Goal: Task Accomplishment & Management: Manage account settings

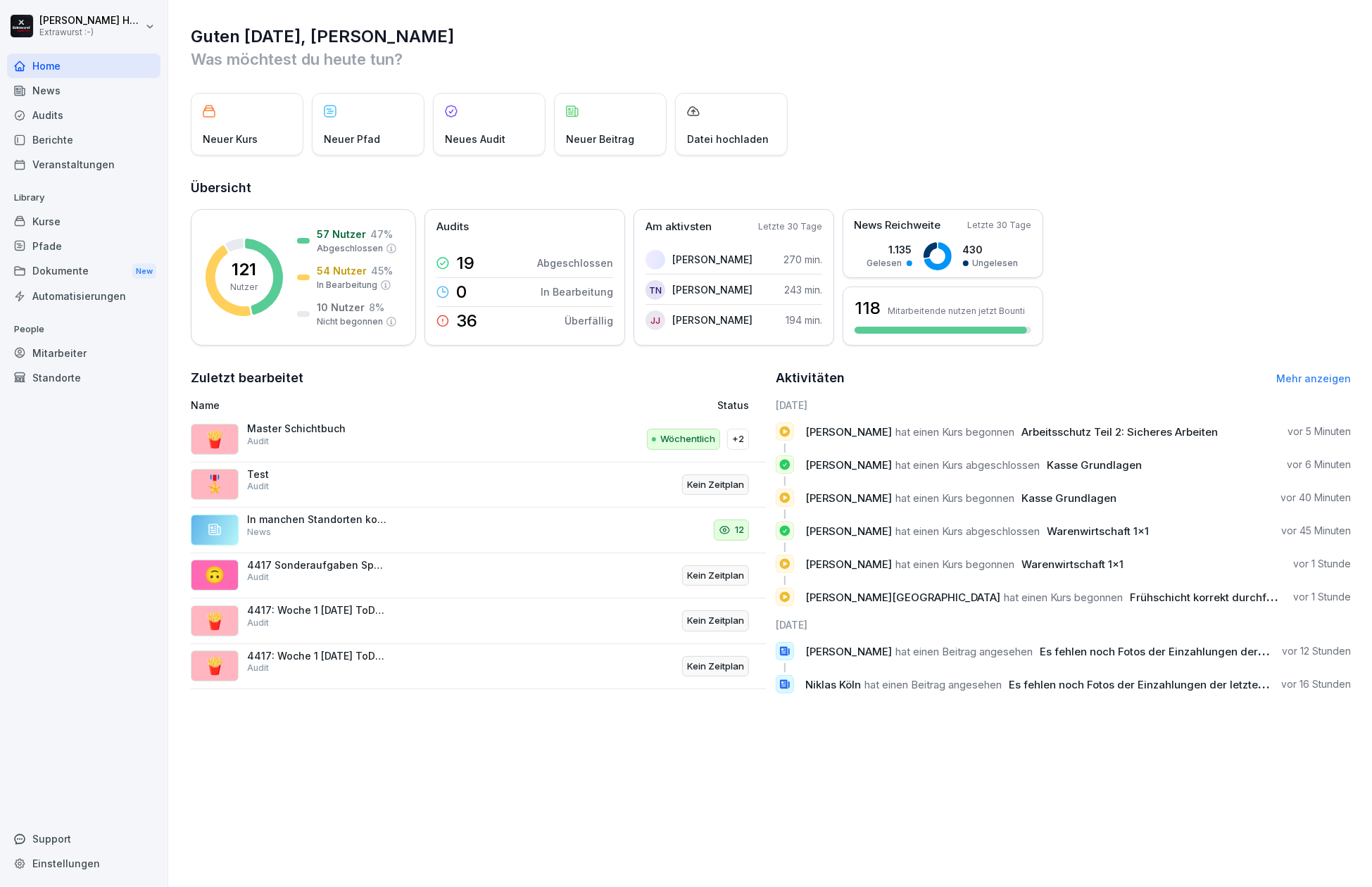
click at [41, 95] on div "News" at bounding box center [83, 91] width 154 height 25
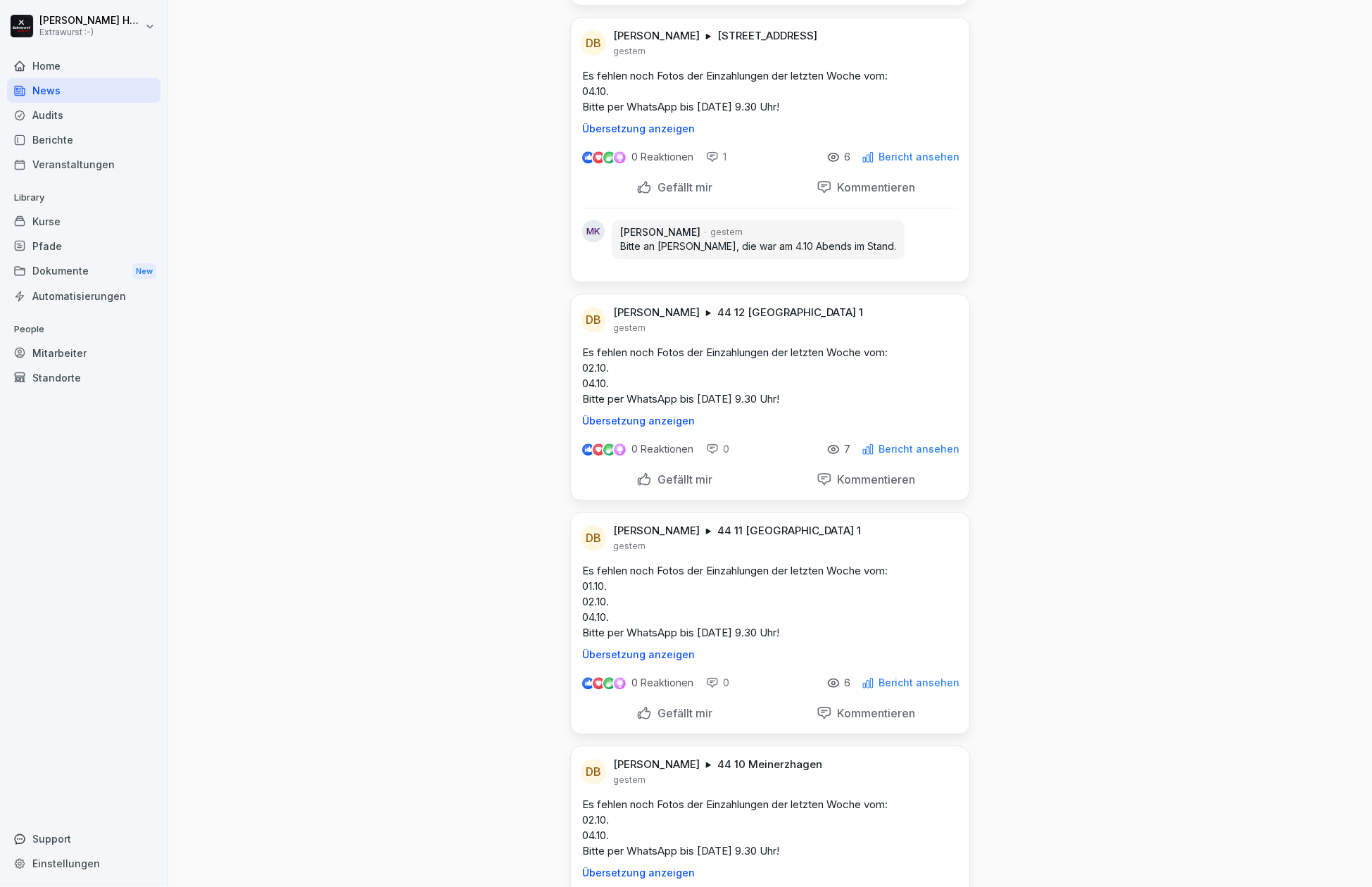
scroll to position [2815, 0]
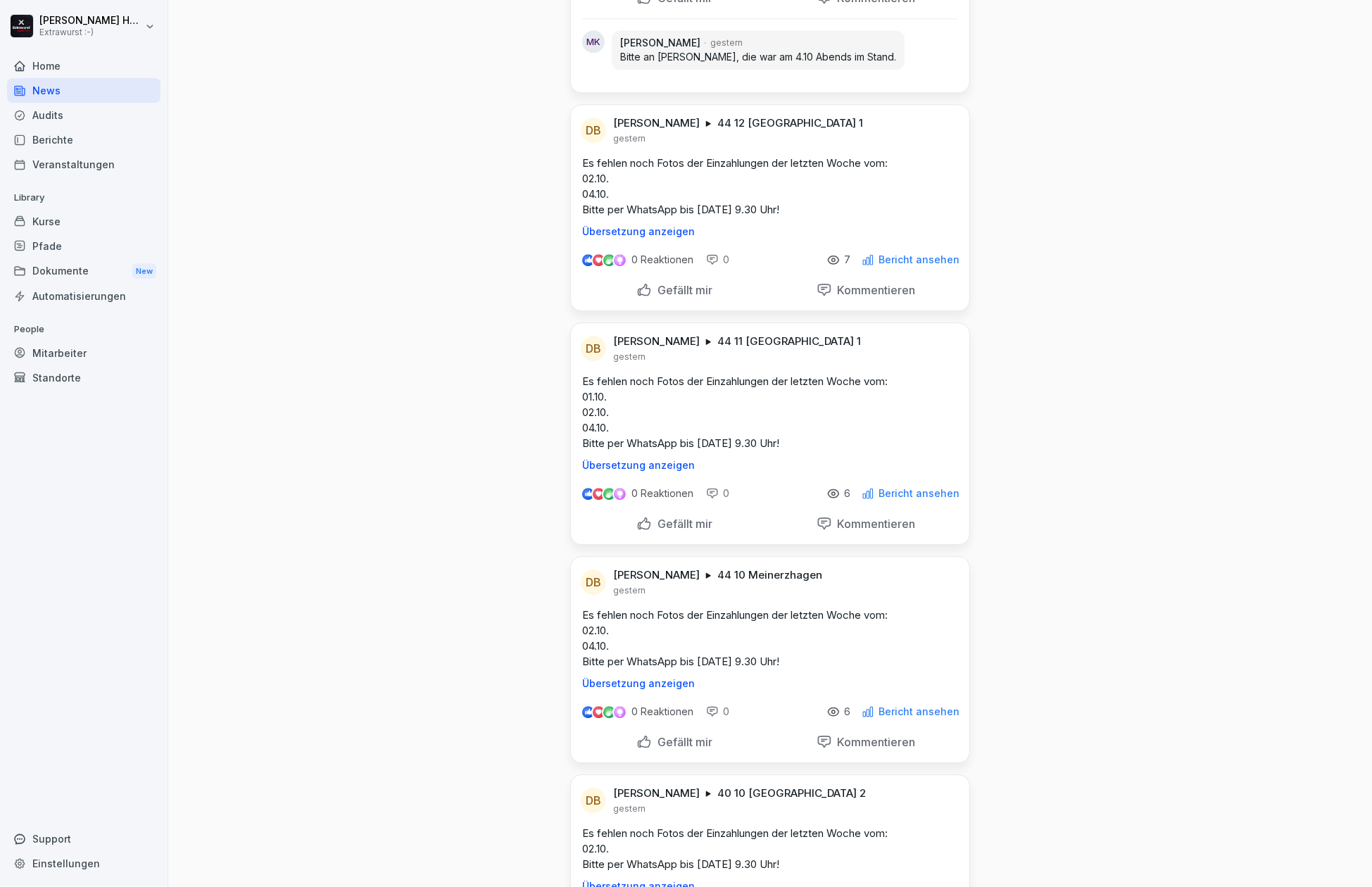
click at [81, 119] on div "Audits" at bounding box center [83, 115] width 154 height 25
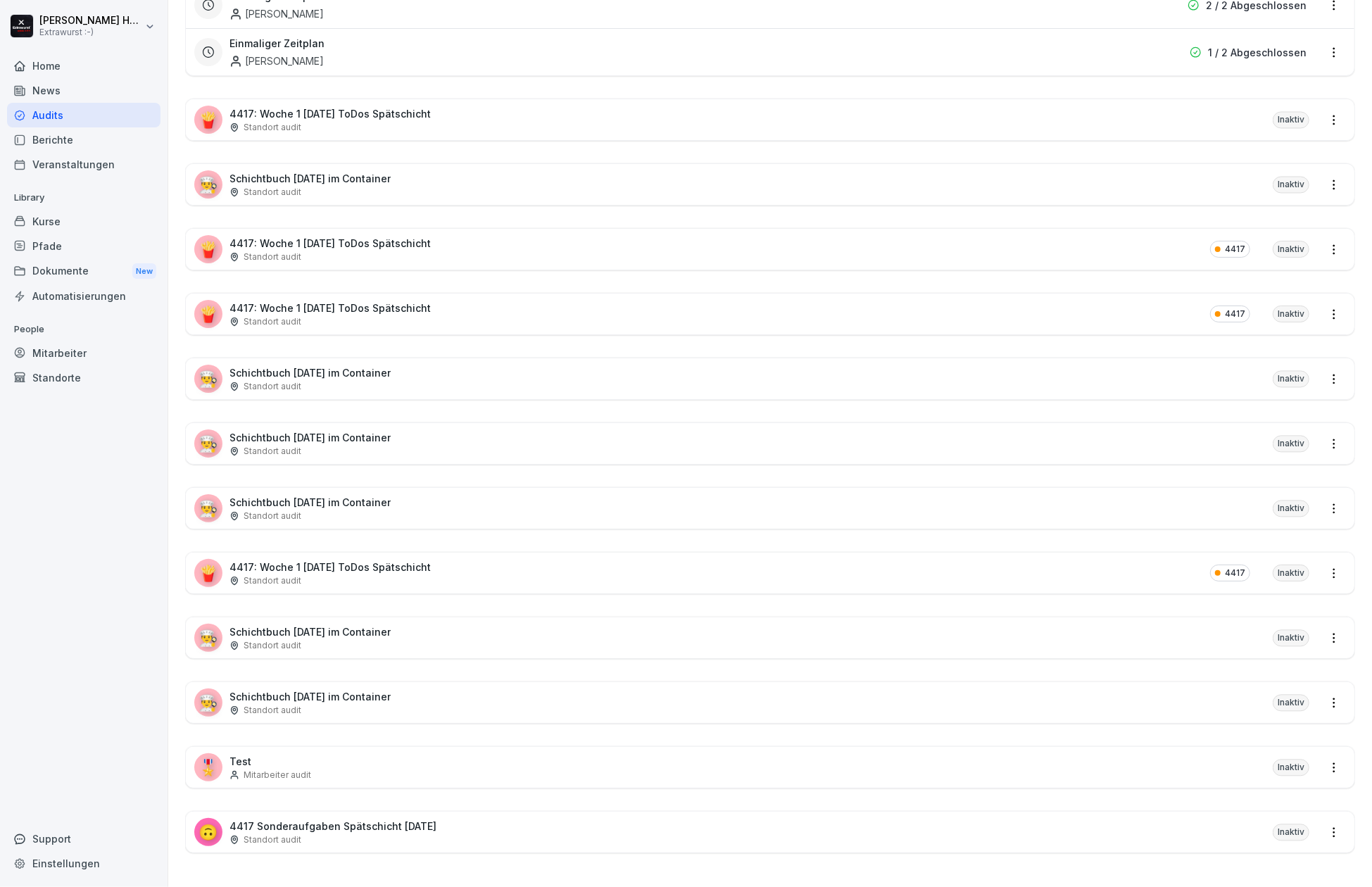
scroll to position [14, 0]
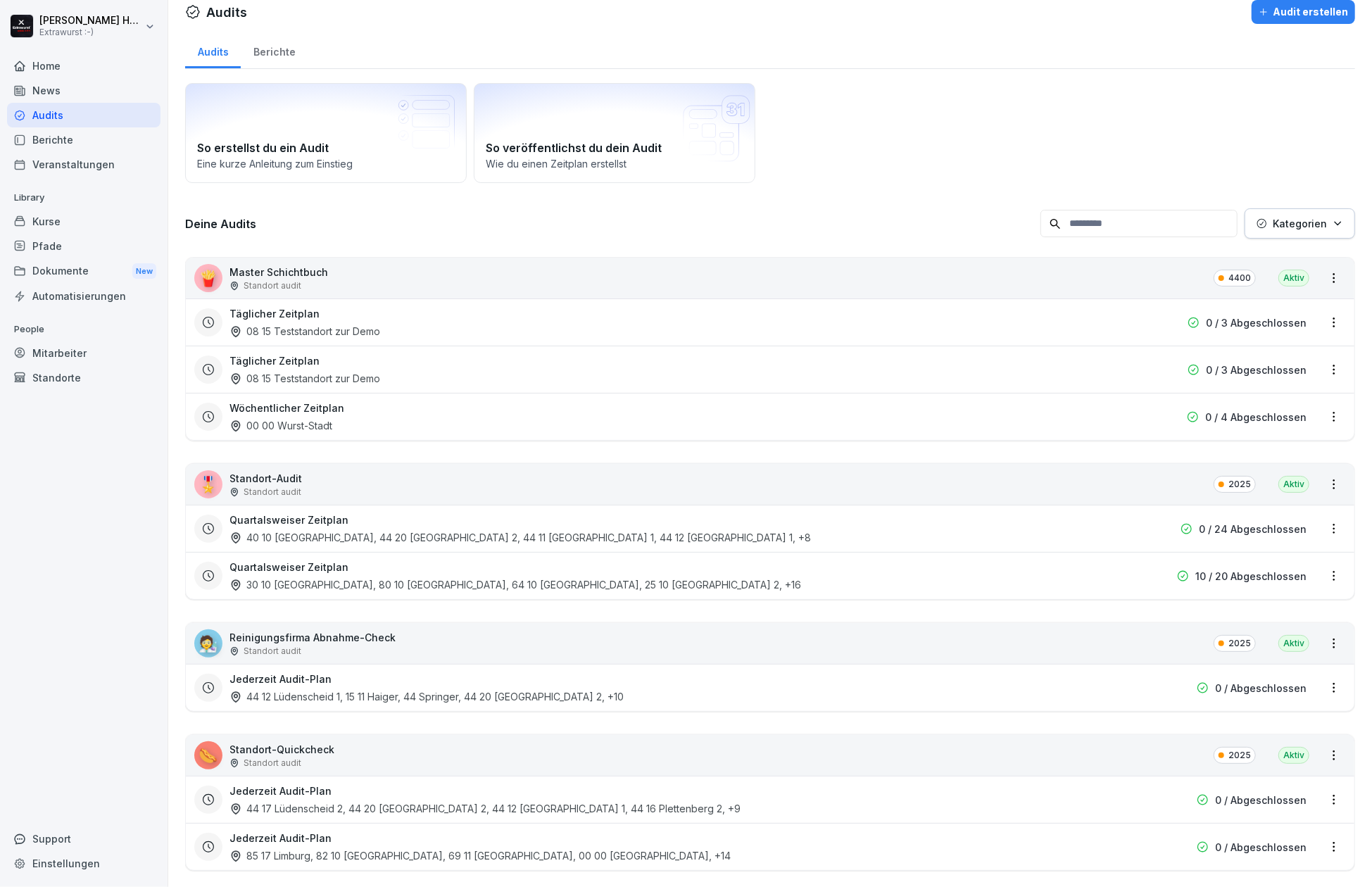
click at [39, 65] on div "Home" at bounding box center [83, 66] width 154 height 25
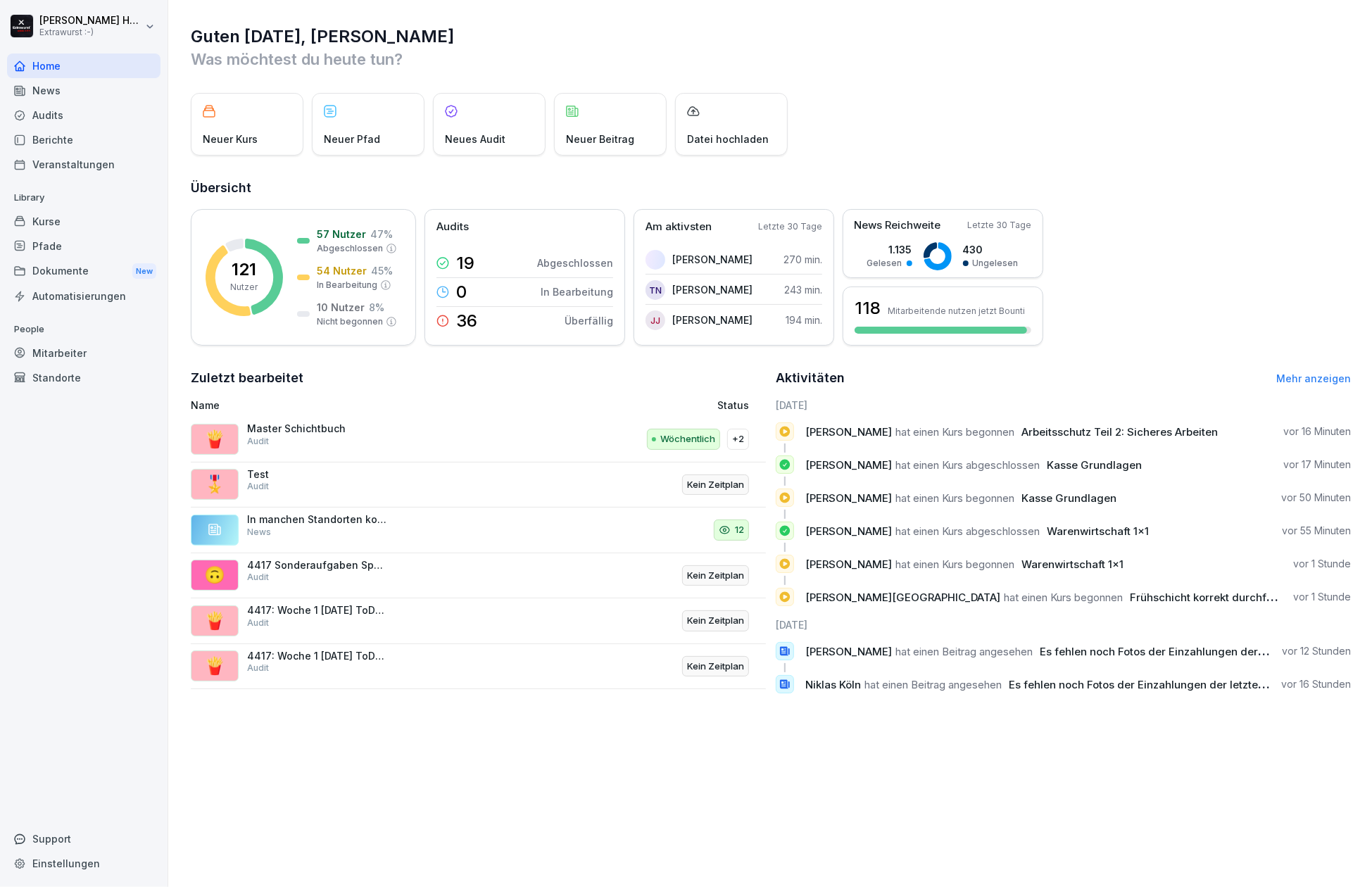
click at [81, 225] on div "Kurse" at bounding box center [83, 222] width 154 height 25
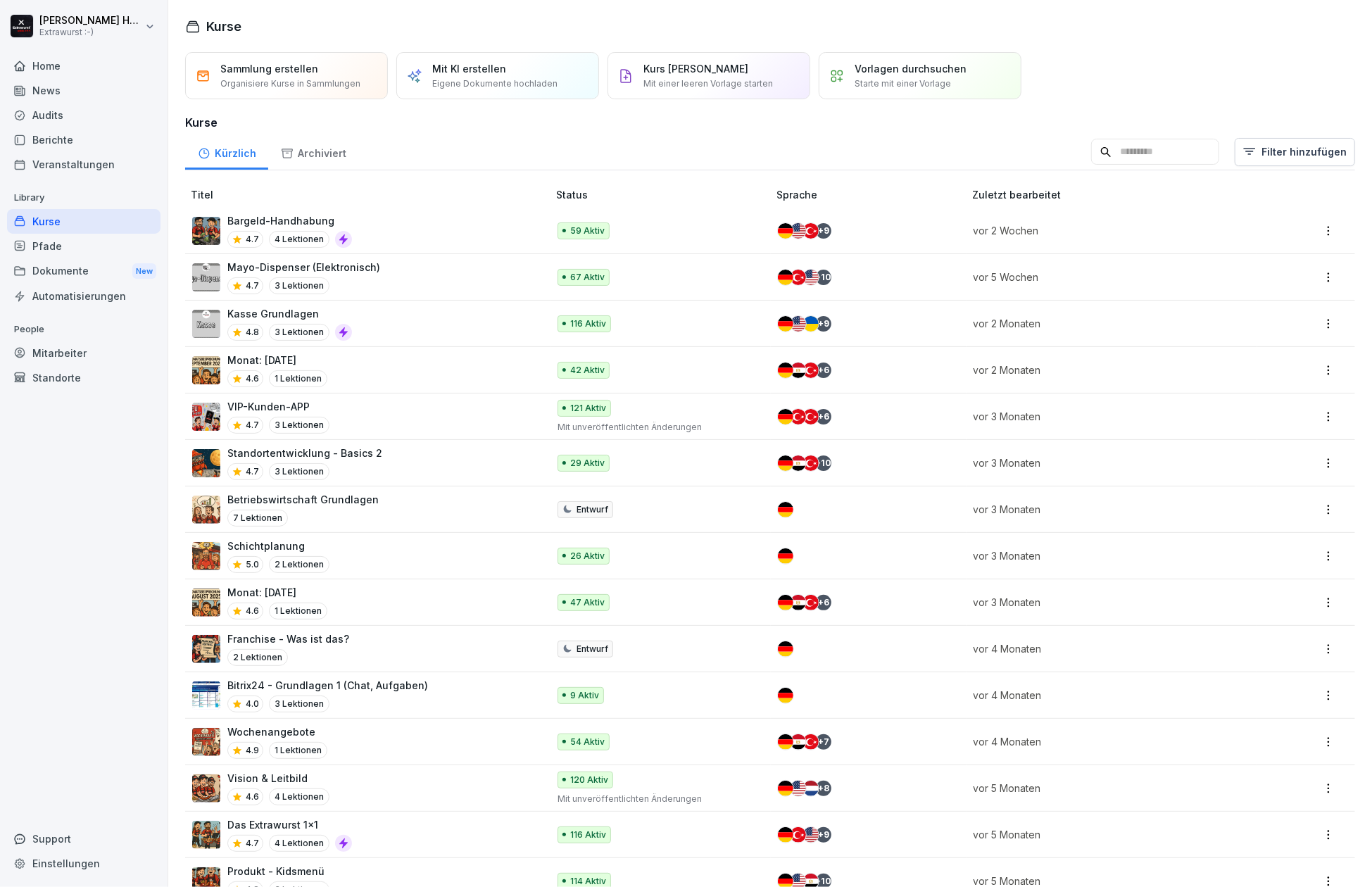
click at [321, 358] on p "Monat: [DATE]" at bounding box center [277, 360] width 100 height 15
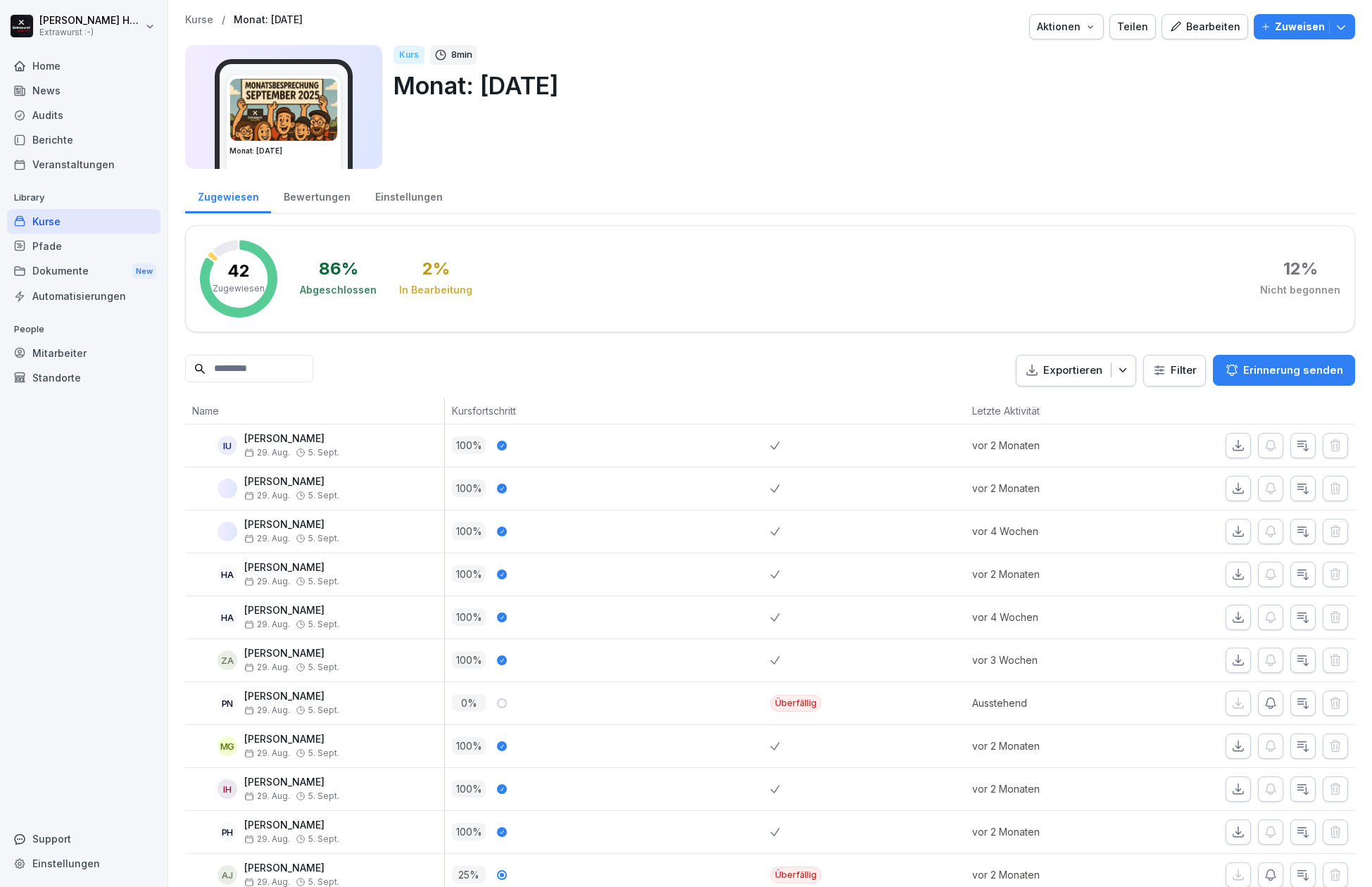
click at [321, 196] on div "Bewertungen" at bounding box center [316, 195] width 91 height 36
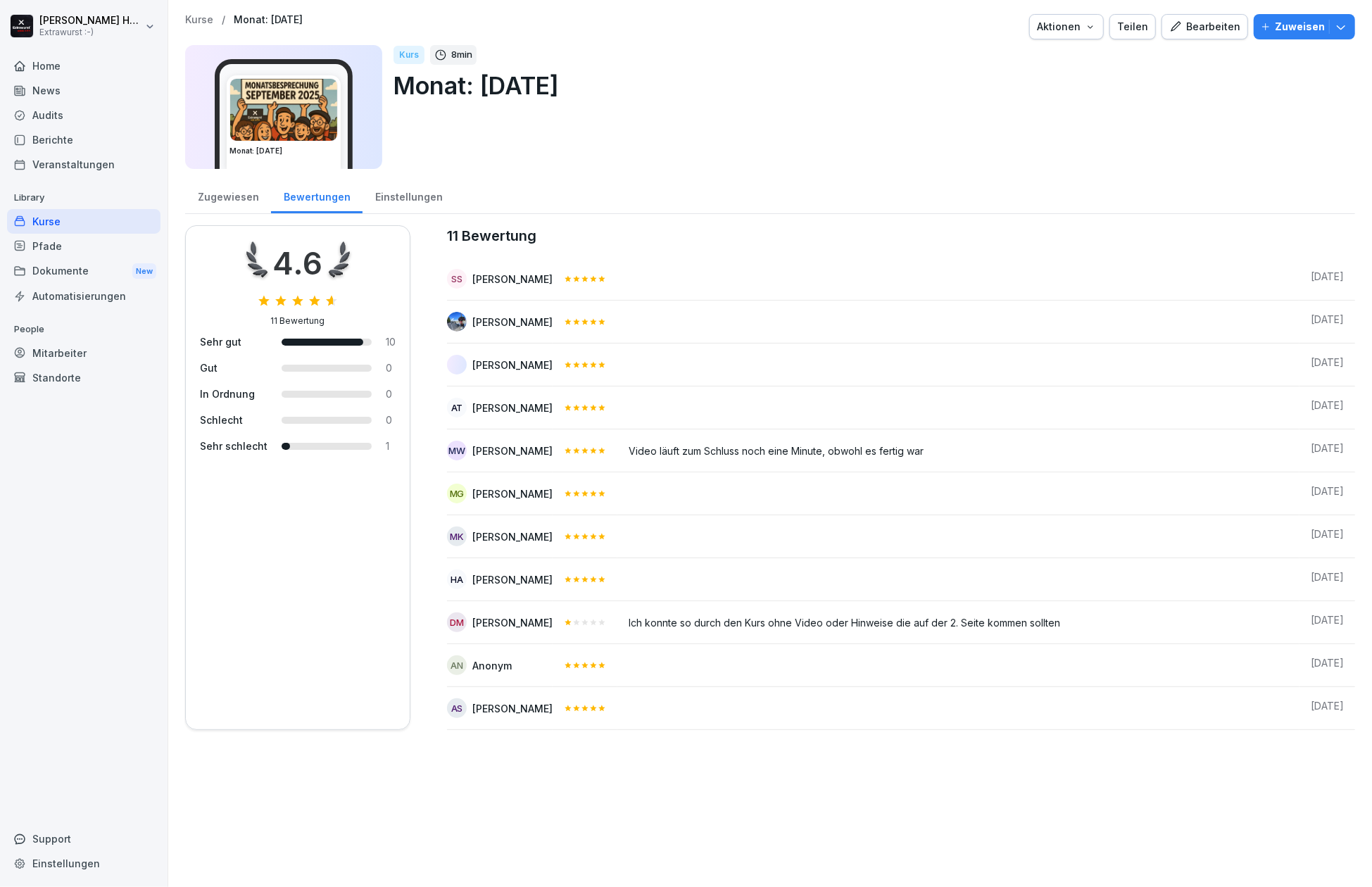
click at [265, 198] on div "Zugewiesen" at bounding box center [228, 195] width 86 height 36
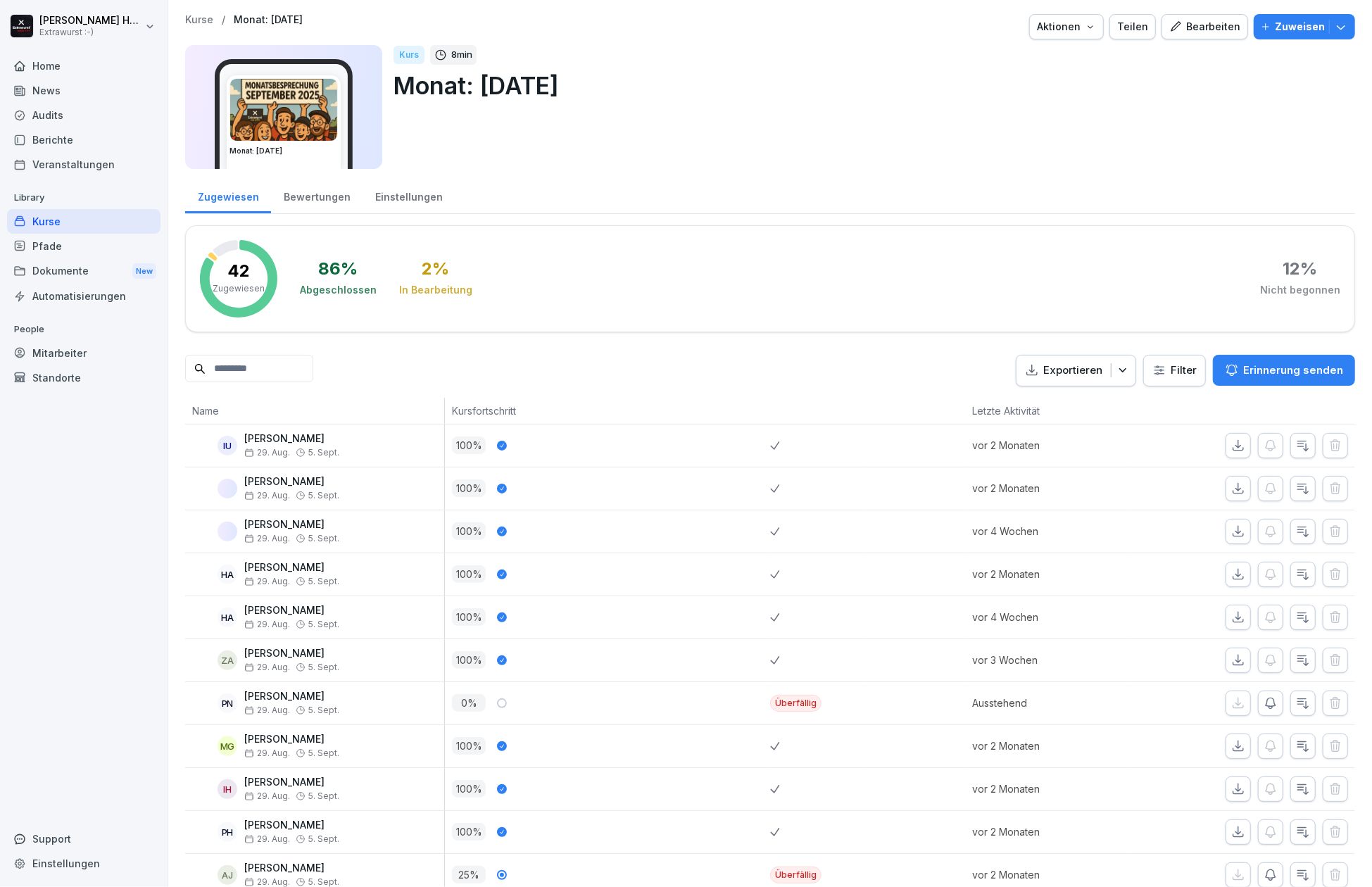
click at [328, 203] on div "Bewertungen" at bounding box center [316, 195] width 91 height 36
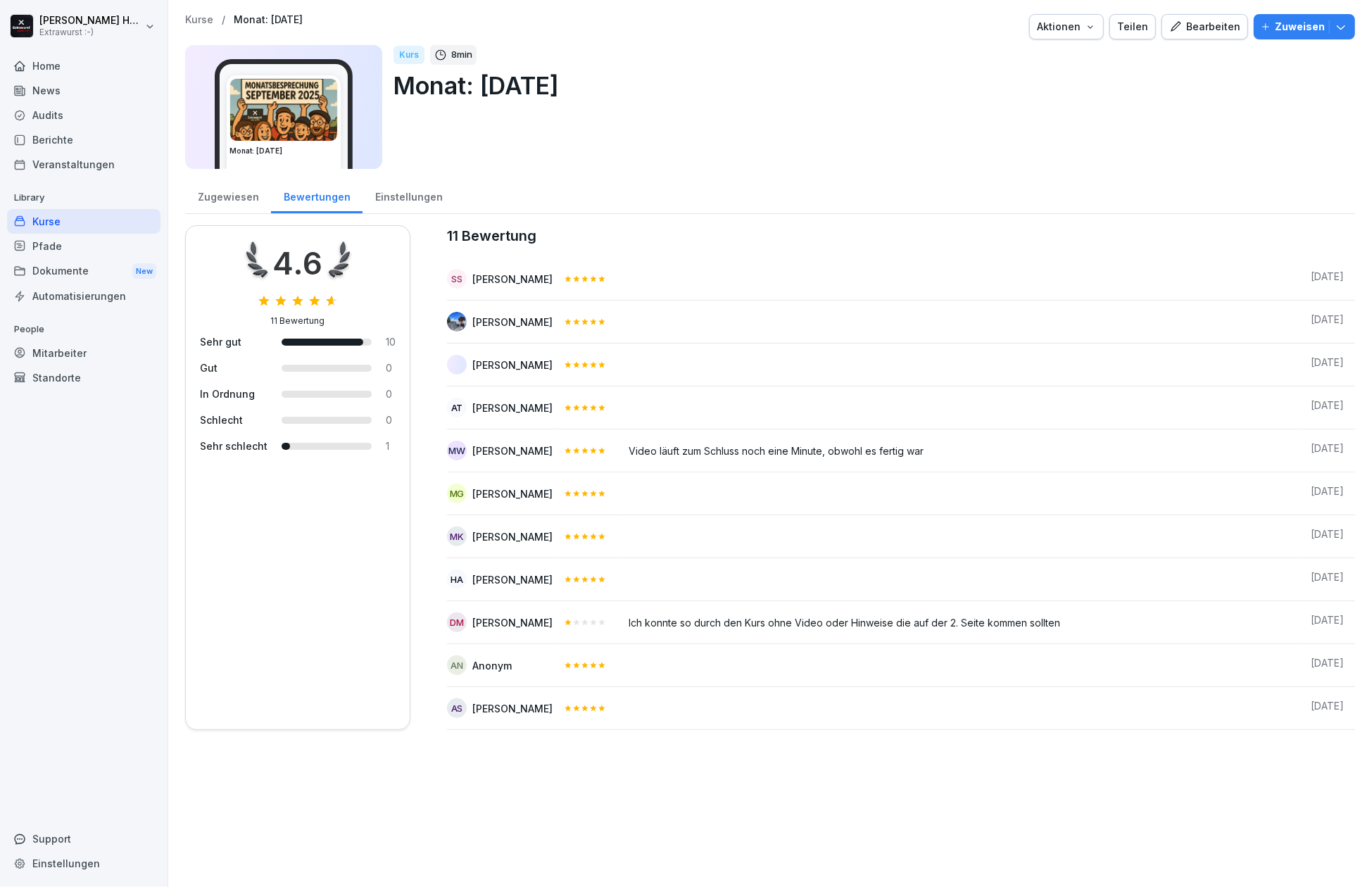
click at [226, 197] on div "Zugewiesen" at bounding box center [228, 195] width 86 height 36
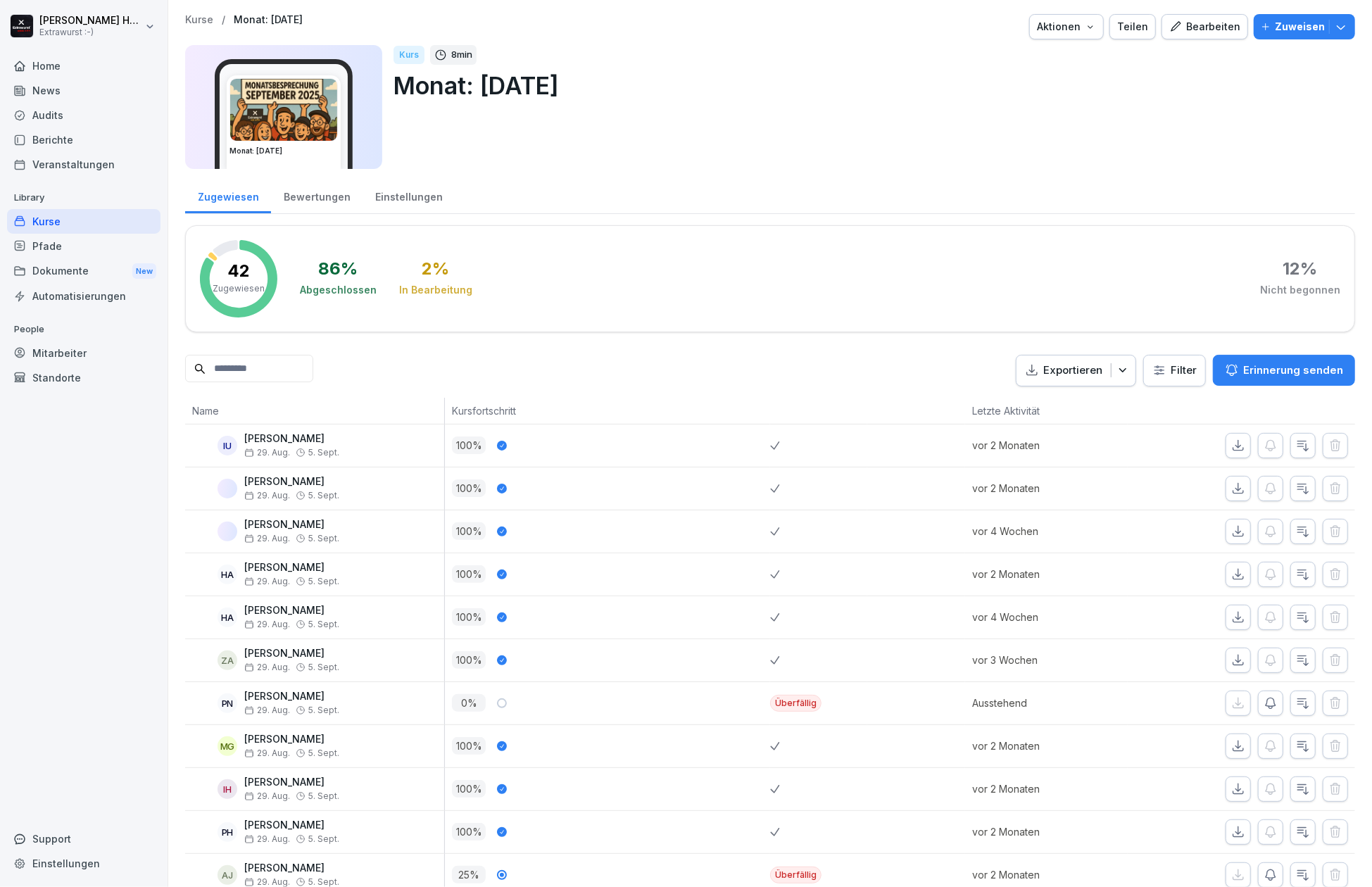
click at [1085, 24] on icon "button" at bounding box center [1090, 27] width 12 height 12
click at [1019, 56] on p "Kurs duplizieren" at bounding box center [1008, 59] width 76 height 12
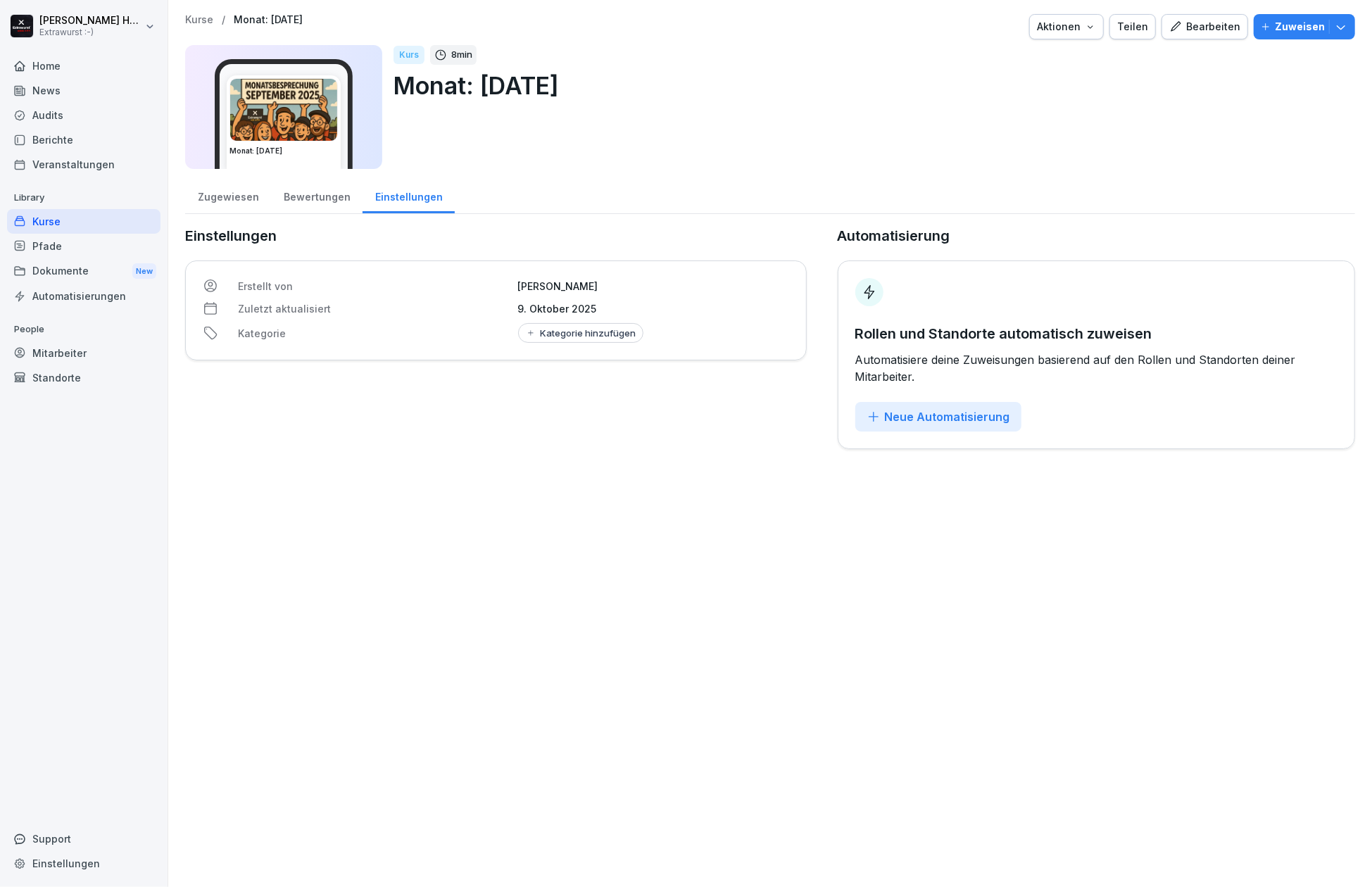
click at [302, 25] on p "Monat: [DATE]" at bounding box center [267, 20] width 69 height 12
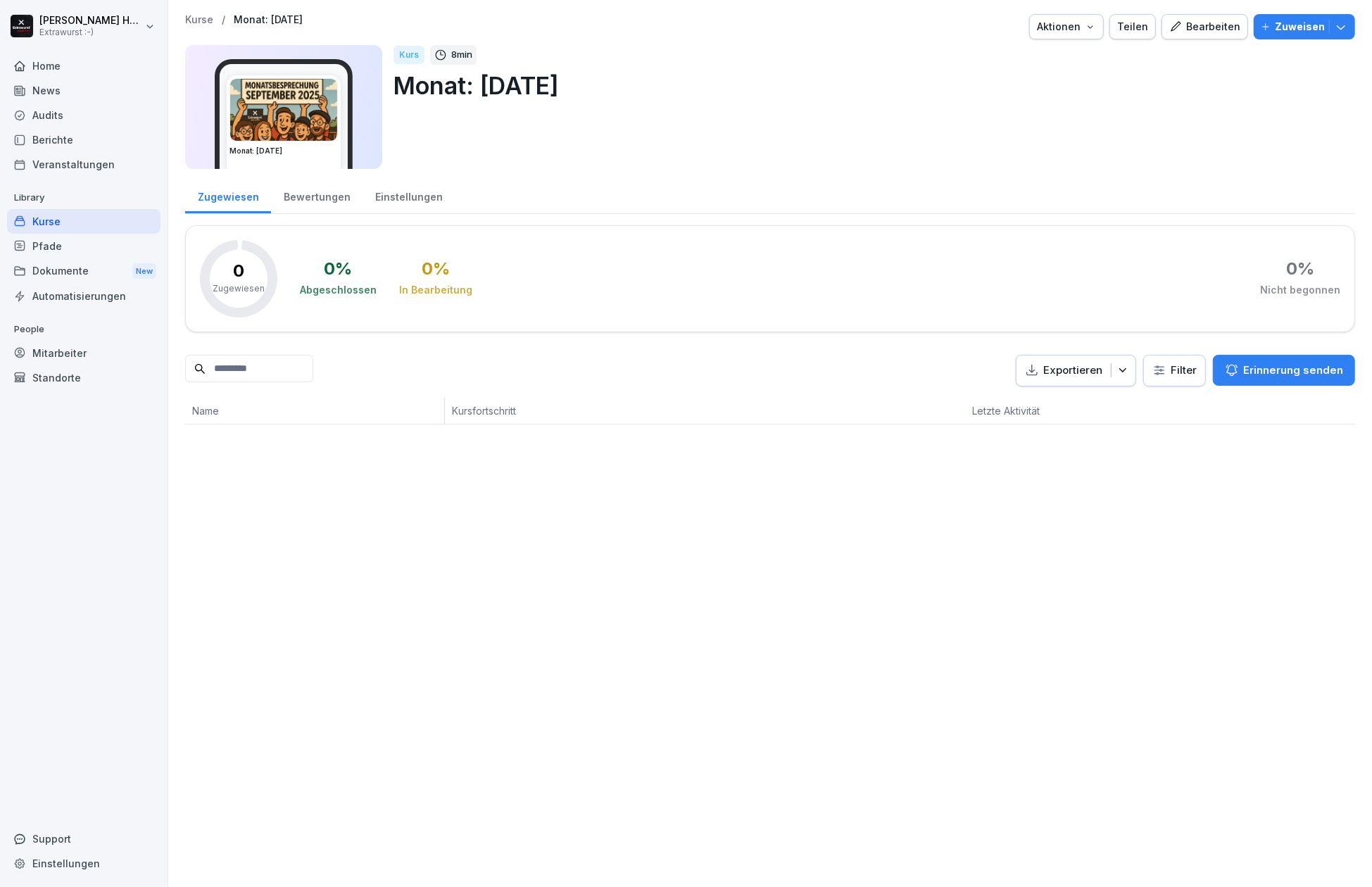
drag, startPoint x: 557, startPoint y: 83, endPoint x: 729, endPoint y: 64, distance: 173.0
click at [557, 83] on p "Monat: [DATE]" at bounding box center [869, 85] width 950 height 36
click at [1215, 21] on div "Bearbeiten" at bounding box center [1205, 27] width 71 height 16
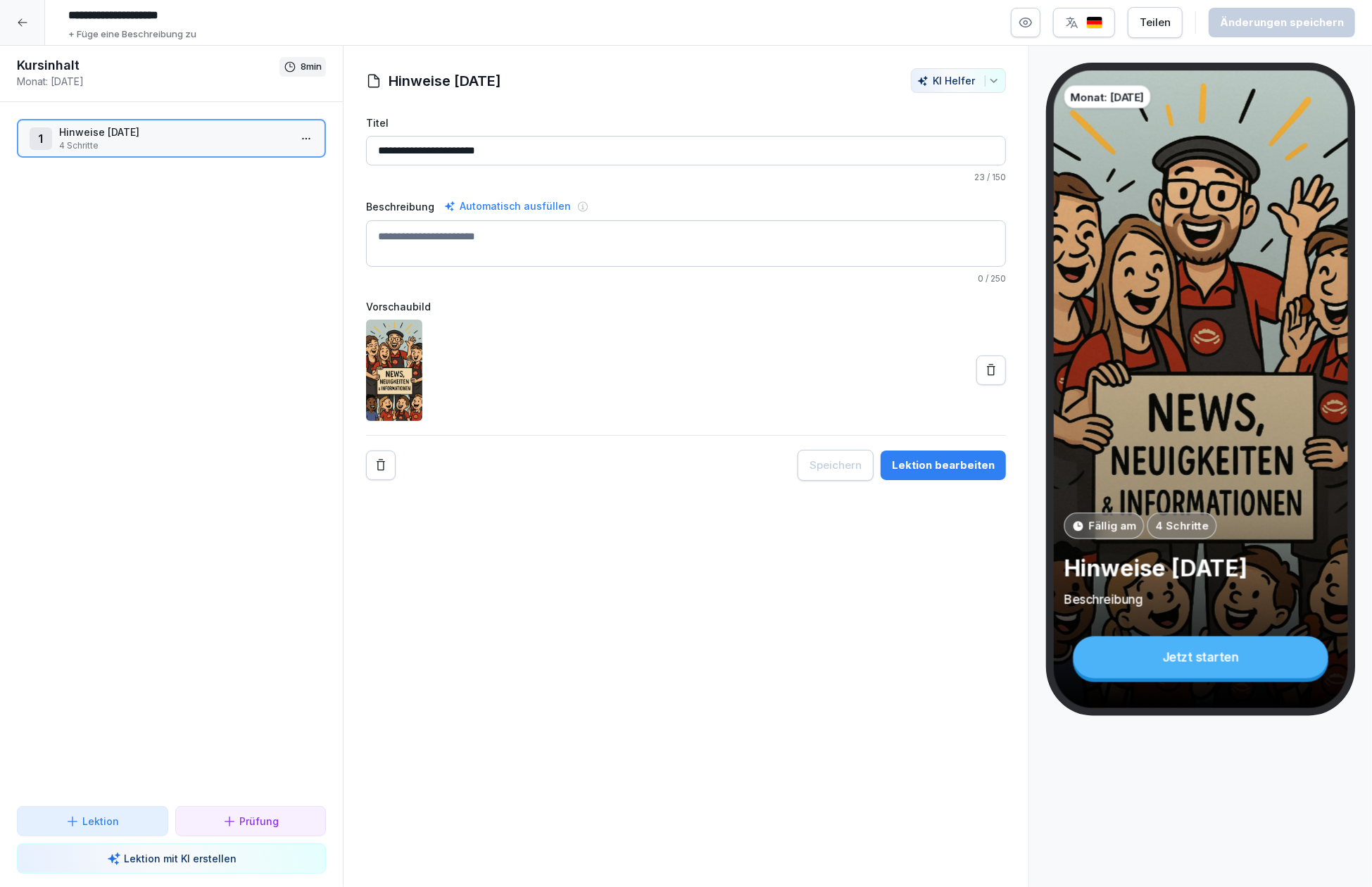
click at [28, 26] on div at bounding box center [22, 22] width 45 height 45
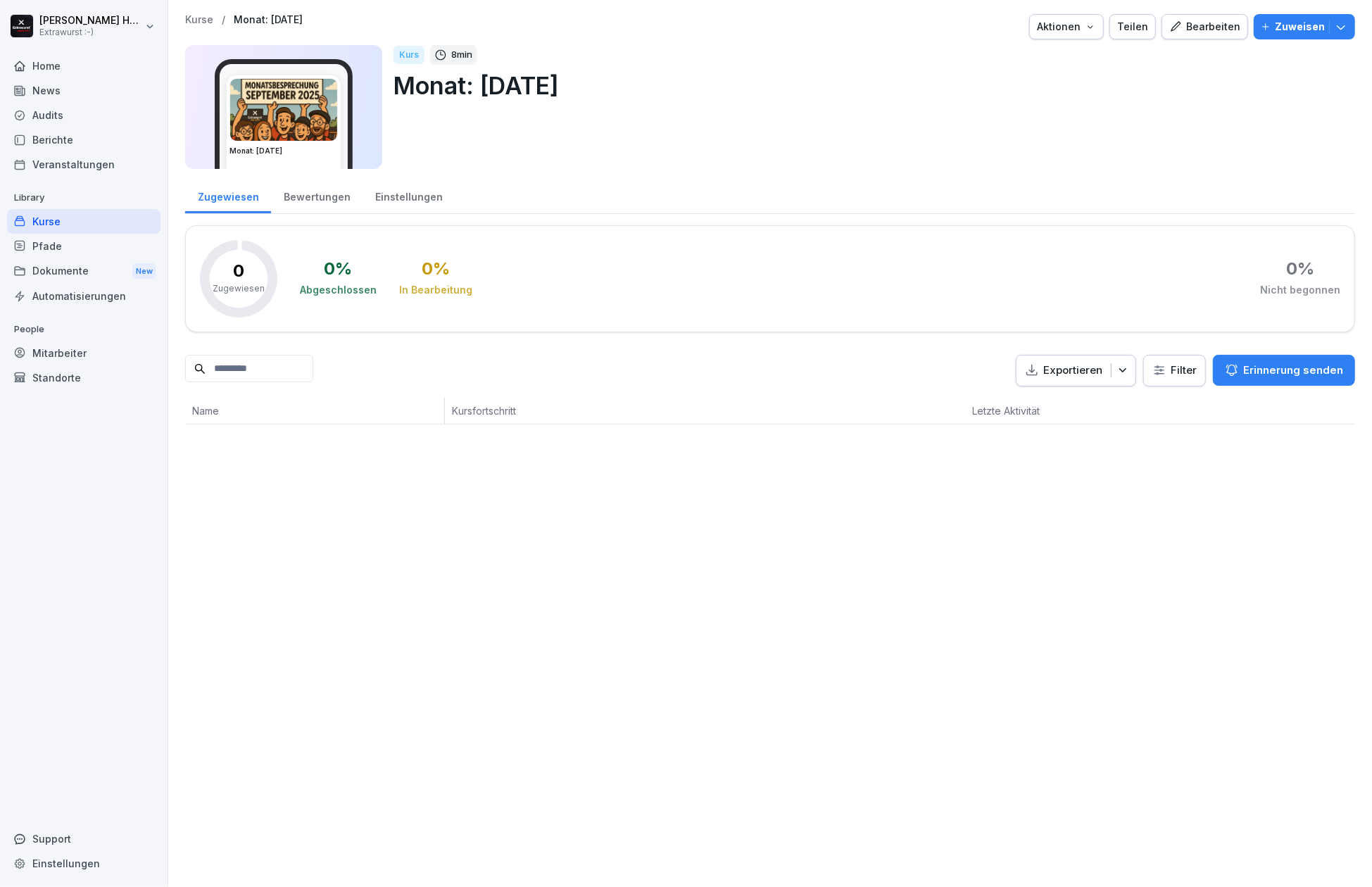
click at [55, 218] on div "Kurse" at bounding box center [83, 222] width 154 height 25
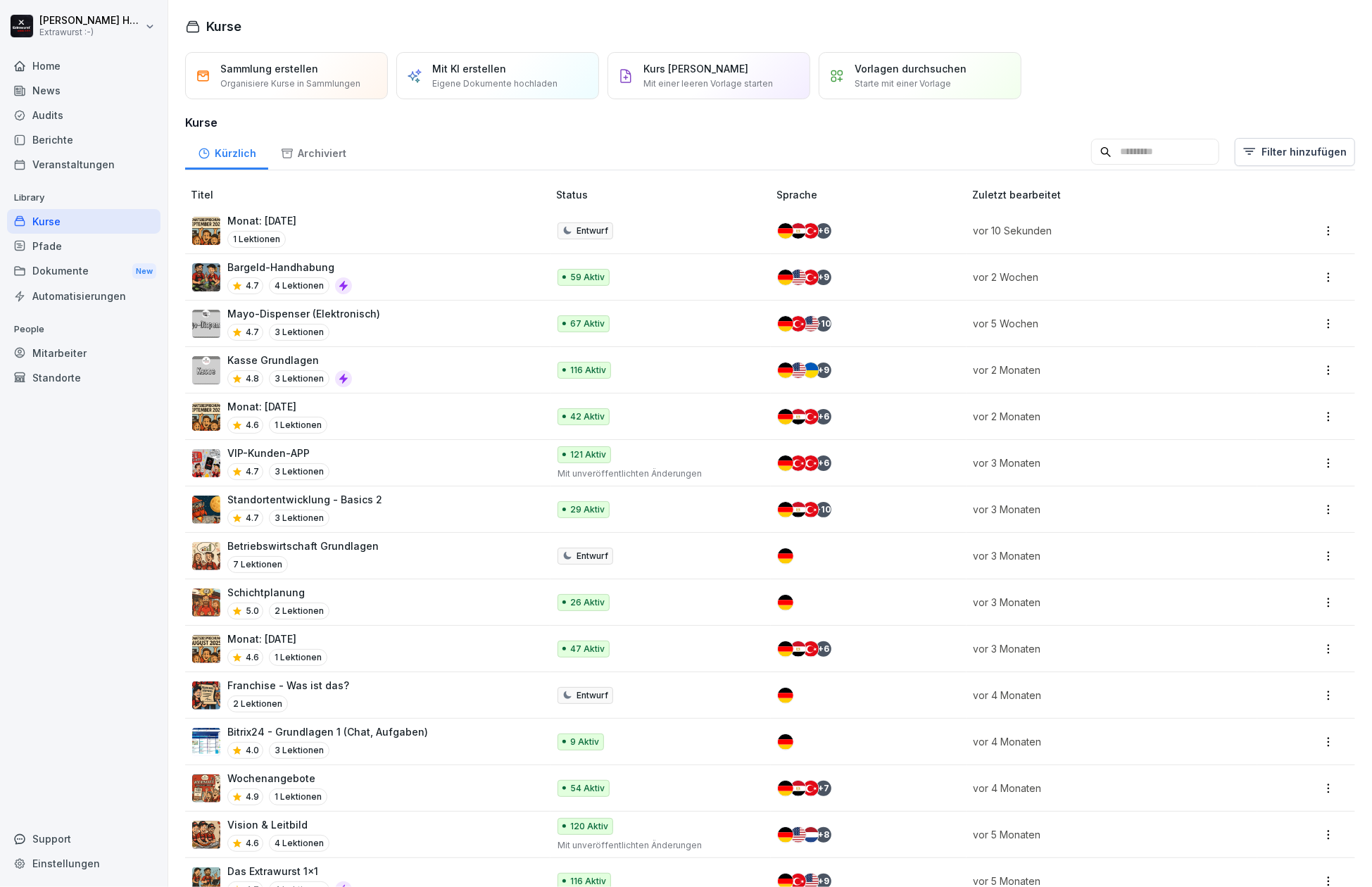
click at [296, 218] on p "Monat: [DATE]" at bounding box center [262, 221] width 69 height 15
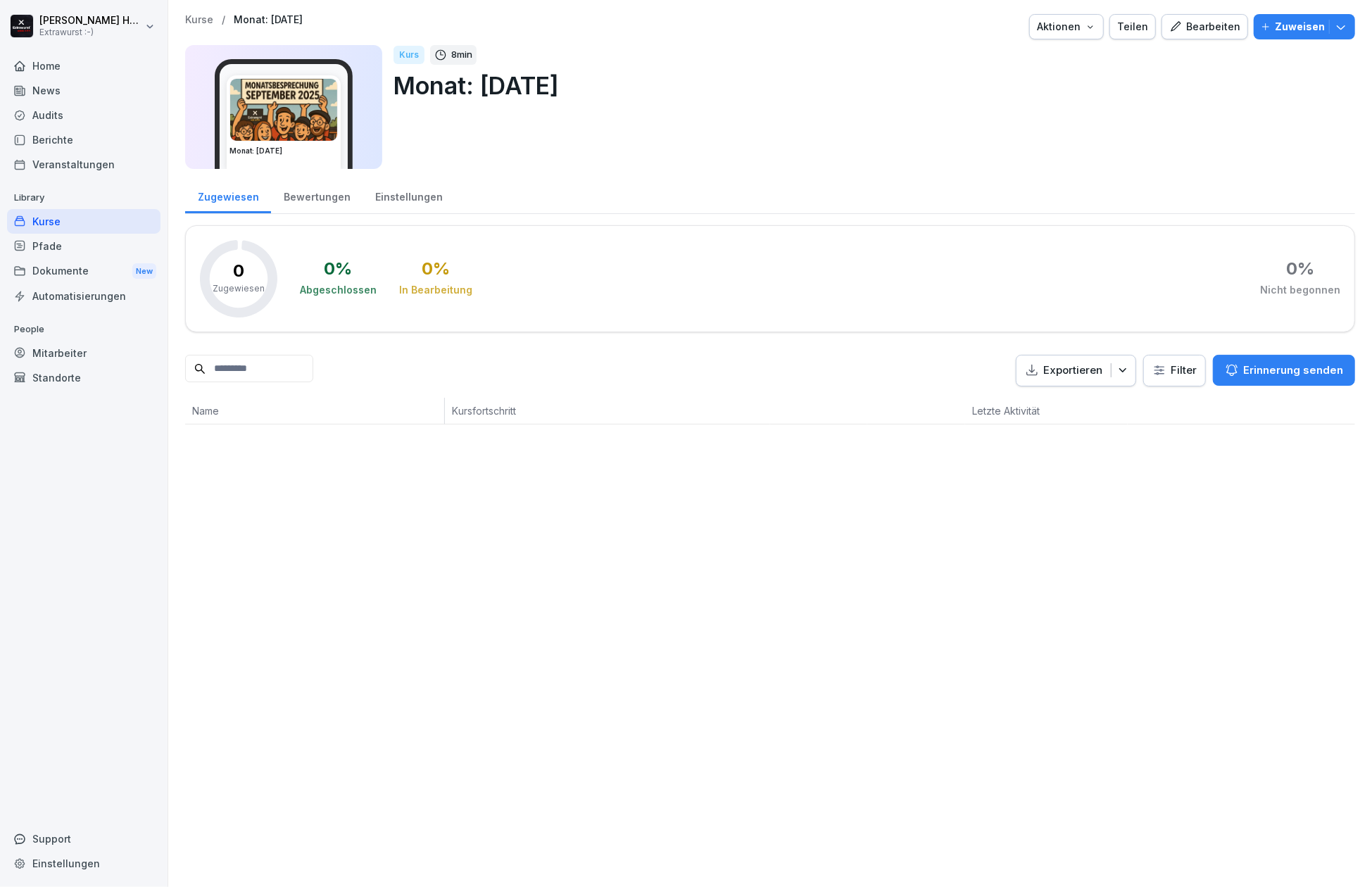
click at [1198, 29] on div "Bearbeiten" at bounding box center [1205, 27] width 71 height 16
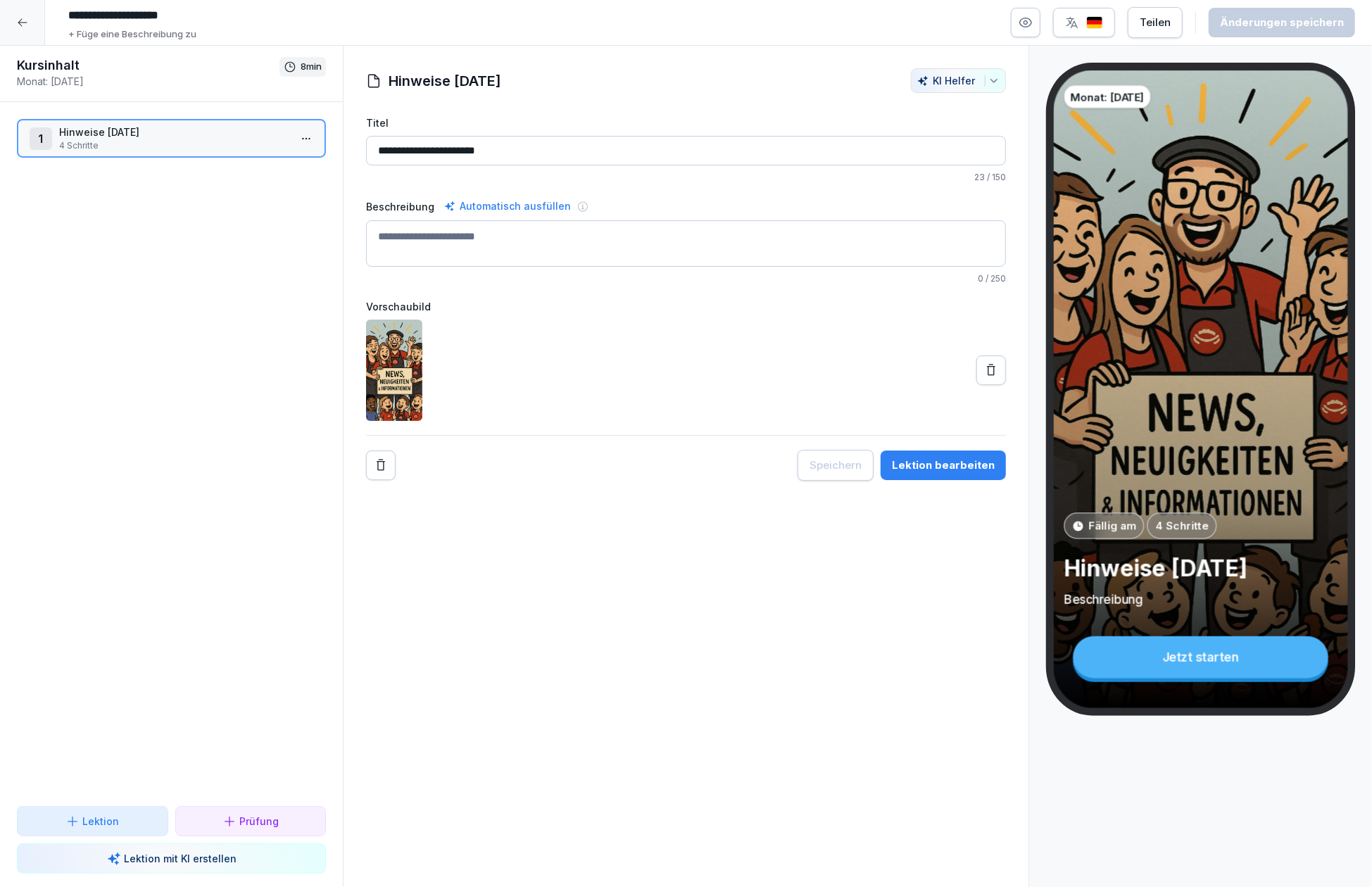
click at [135, 20] on input "**********" at bounding box center [273, 15] width 422 height 24
click at [216, 8] on input "**********" at bounding box center [273, 15] width 422 height 24
click at [110, 18] on input "**********" at bounding box center [273, 15] width 422 height 24
click at [130, 14] on input "**********" at bounding box center [273, 15] width 422 height 24
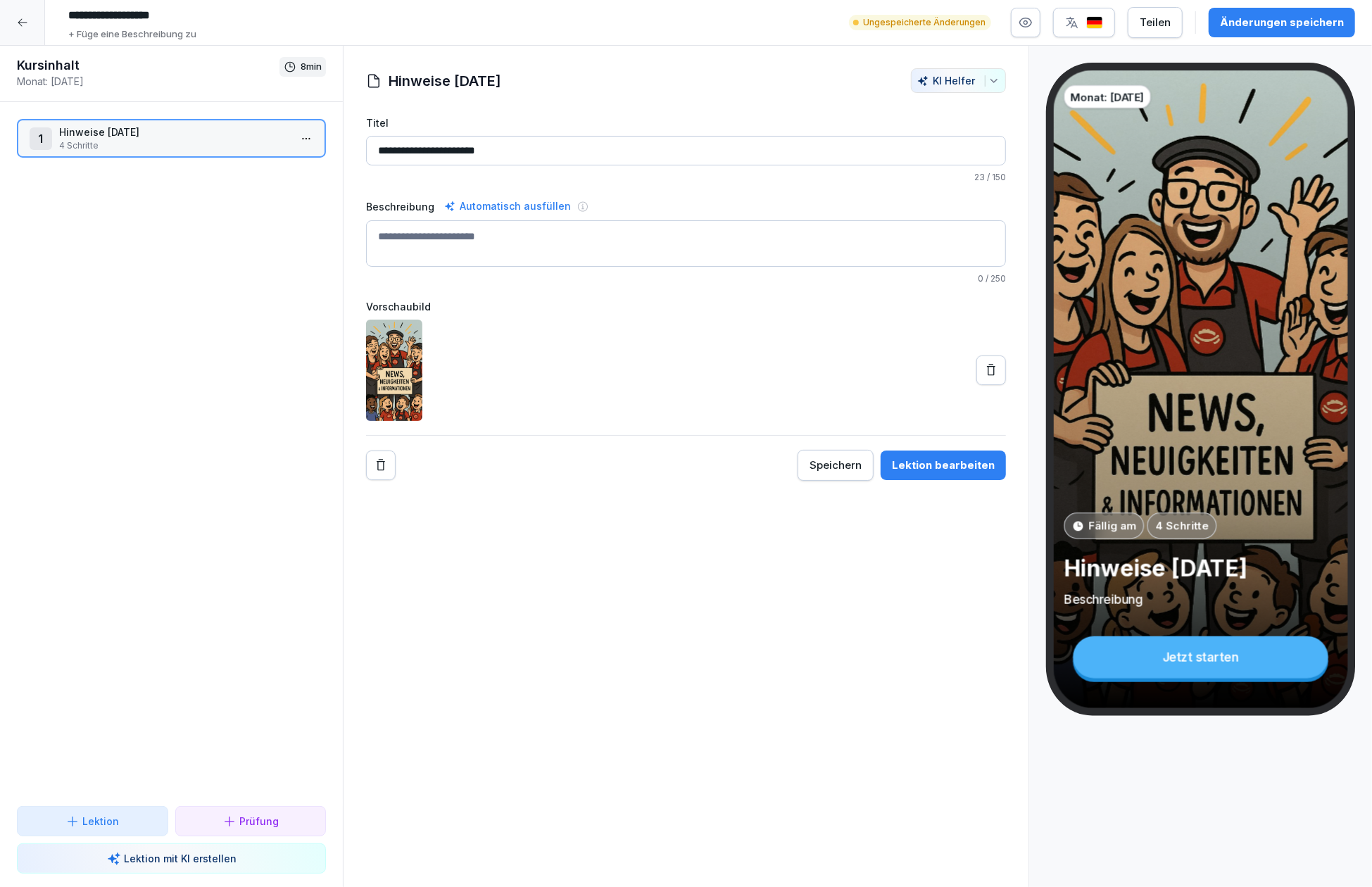
type input "**********"
click at [168, 360] on div "1 Hinweise September 2025 4 Schritte To pick up a draggable item, press the spa…" at bounding box center [171, 453] width 343 height 703
click at [253, 136] on p "Hinweise [DATE]" at bounding box center [174, 132] width 230 height 15
click at [460, 145] on input "**********" at bounding box center [686, 151] width 639 height 30
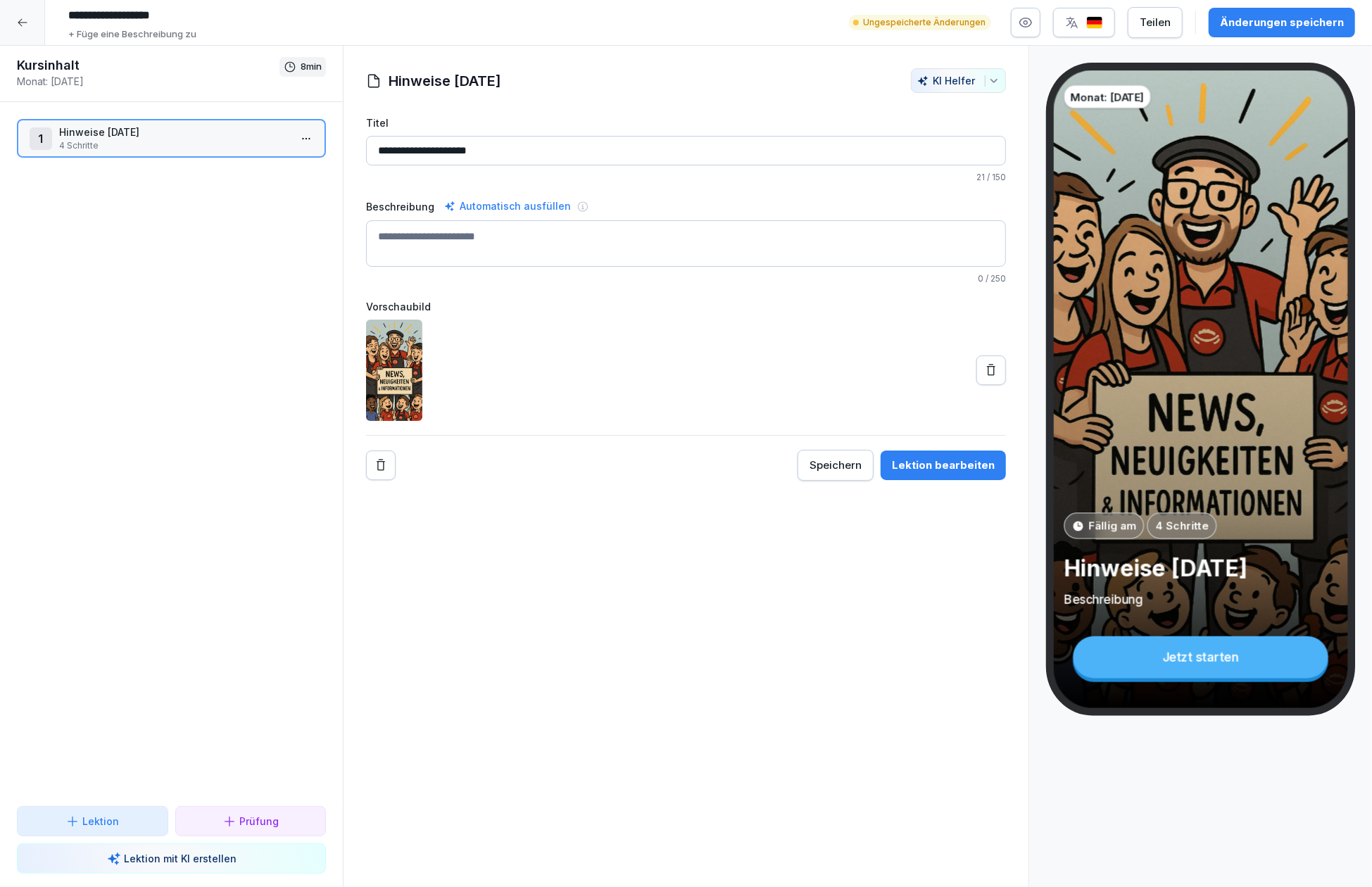
type input "**********"
click at [515, 348] on div at bounding box center [686, 370] width 639 height 101
click at [908, 463] on div "Lektion bearbeiten" at bounding box center [943, 465] width 103 height 16
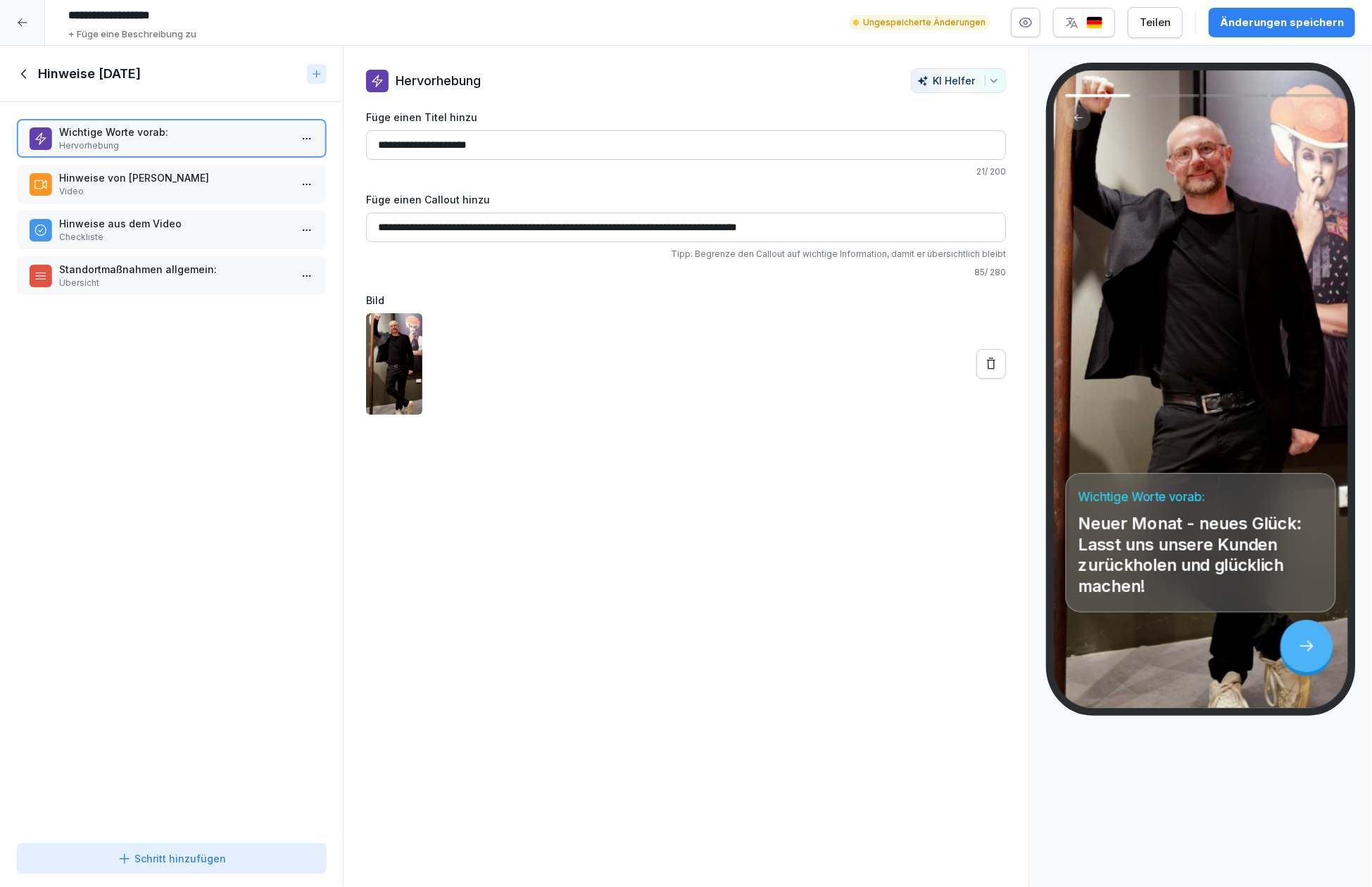
drag, startPoint x: 831, startPoint y: 223, endPoint x: 360, endPoint y: 243, distance: 471.4
click at [360, 244] on div "**********" at bounding box center [686, 241] width 685 height 346
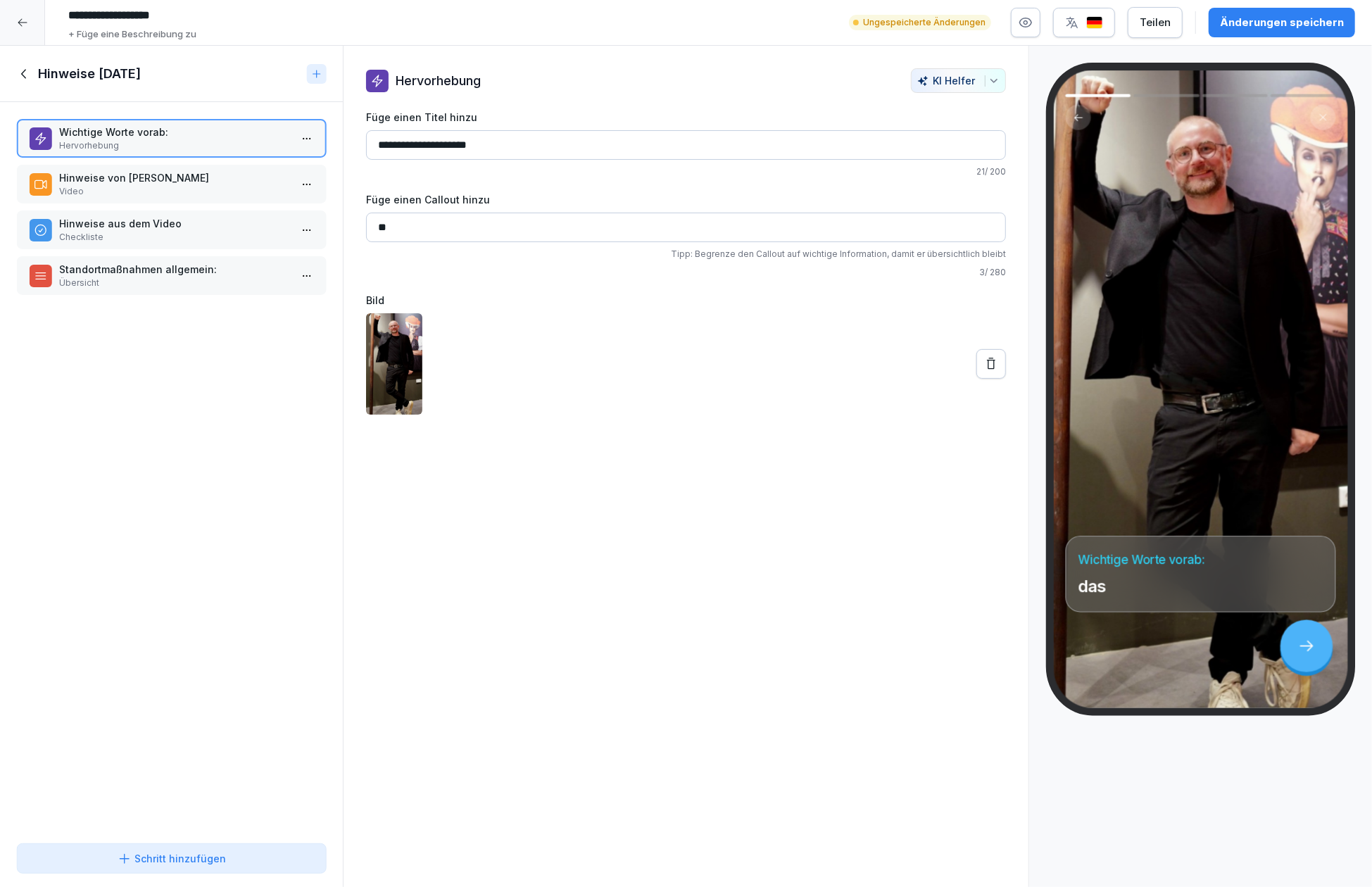
type input "*"
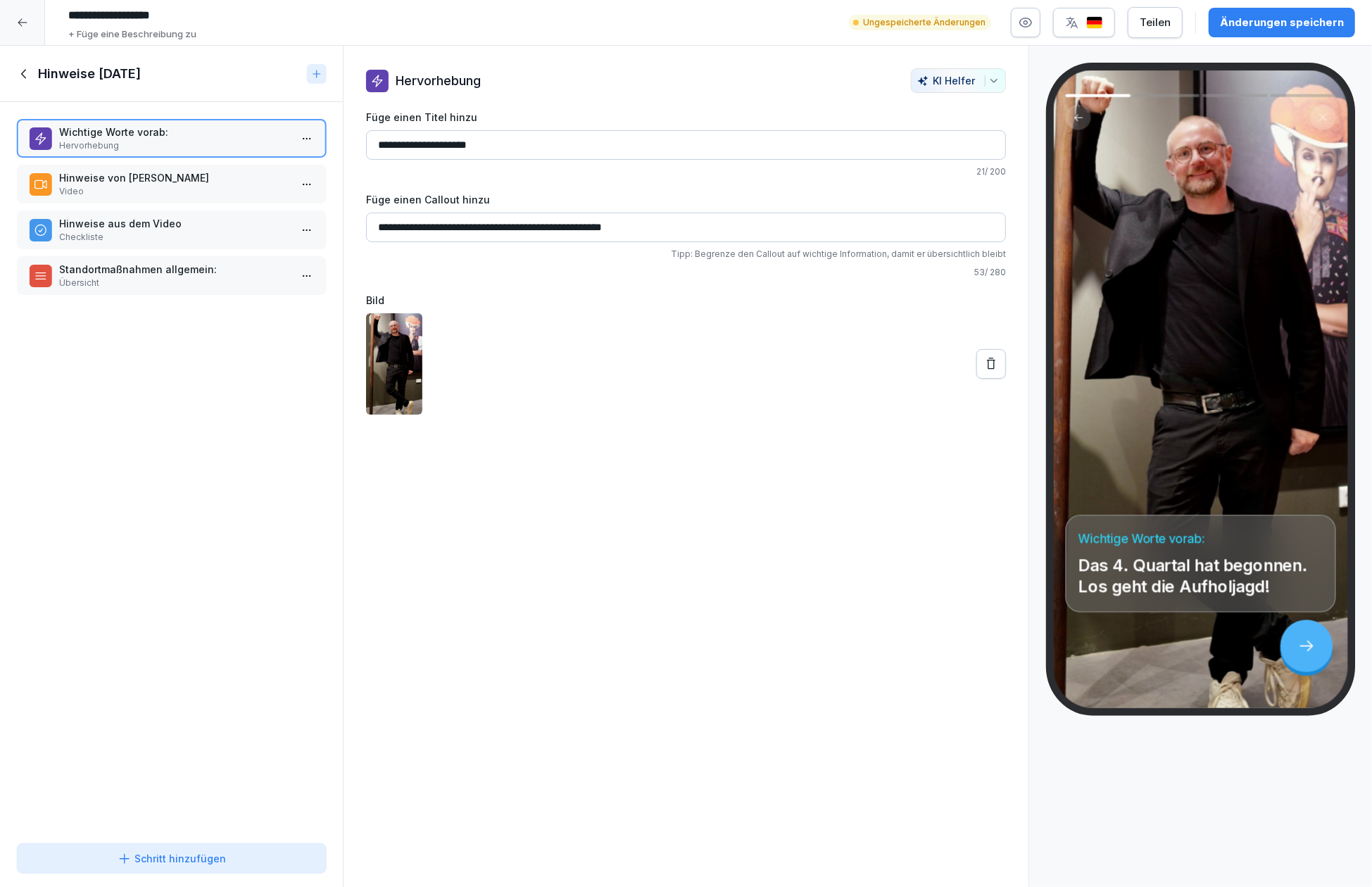
type input "**********"
click at [205, 179] on p "Hinweise von [PERSON_NAME]" at bounding box center [174, 178] width 230 height 15
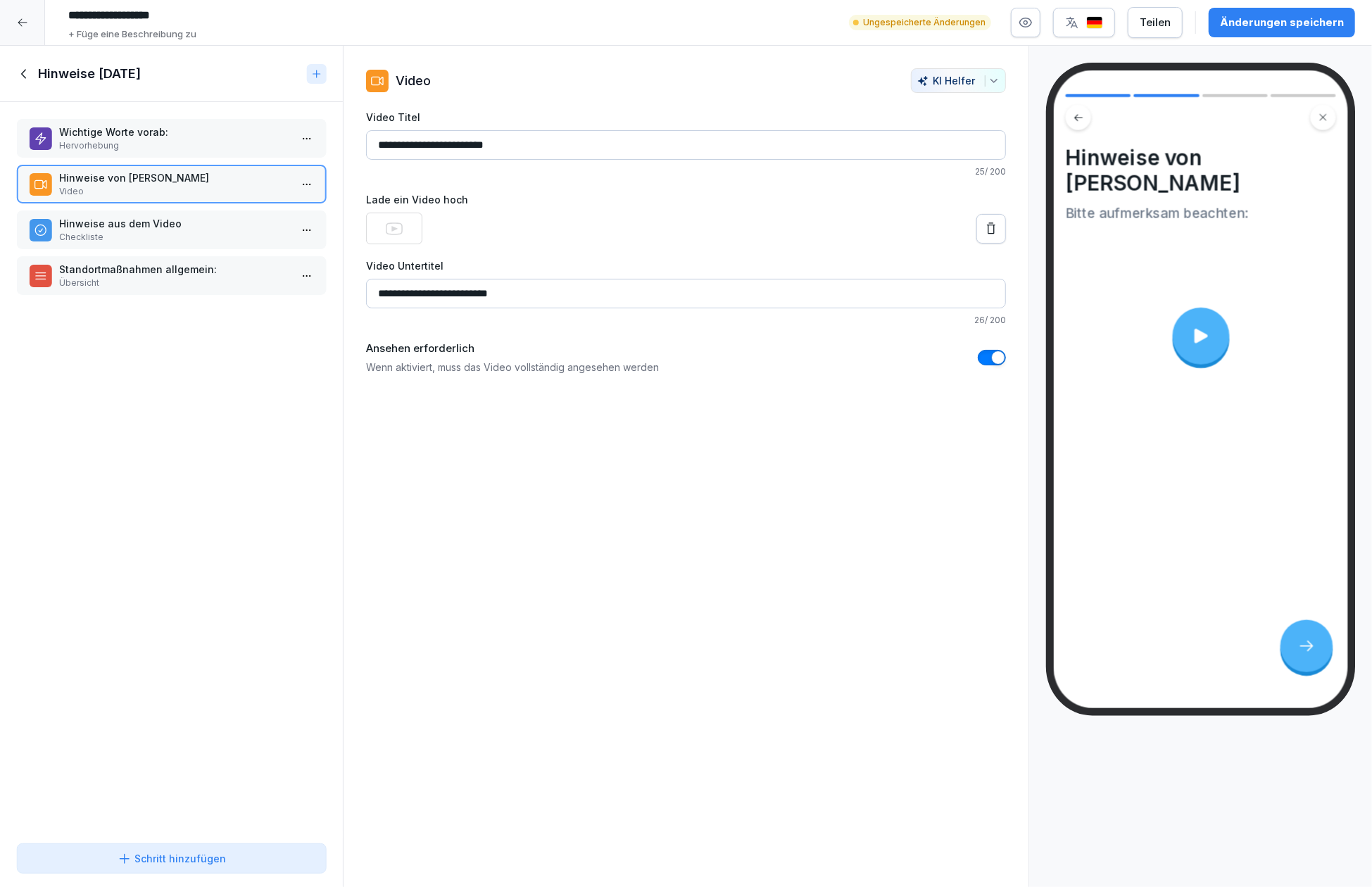
click at [227, 228] on p "Hinweise aus dem Video" at bounding box center [174, 223] width 230 height 15
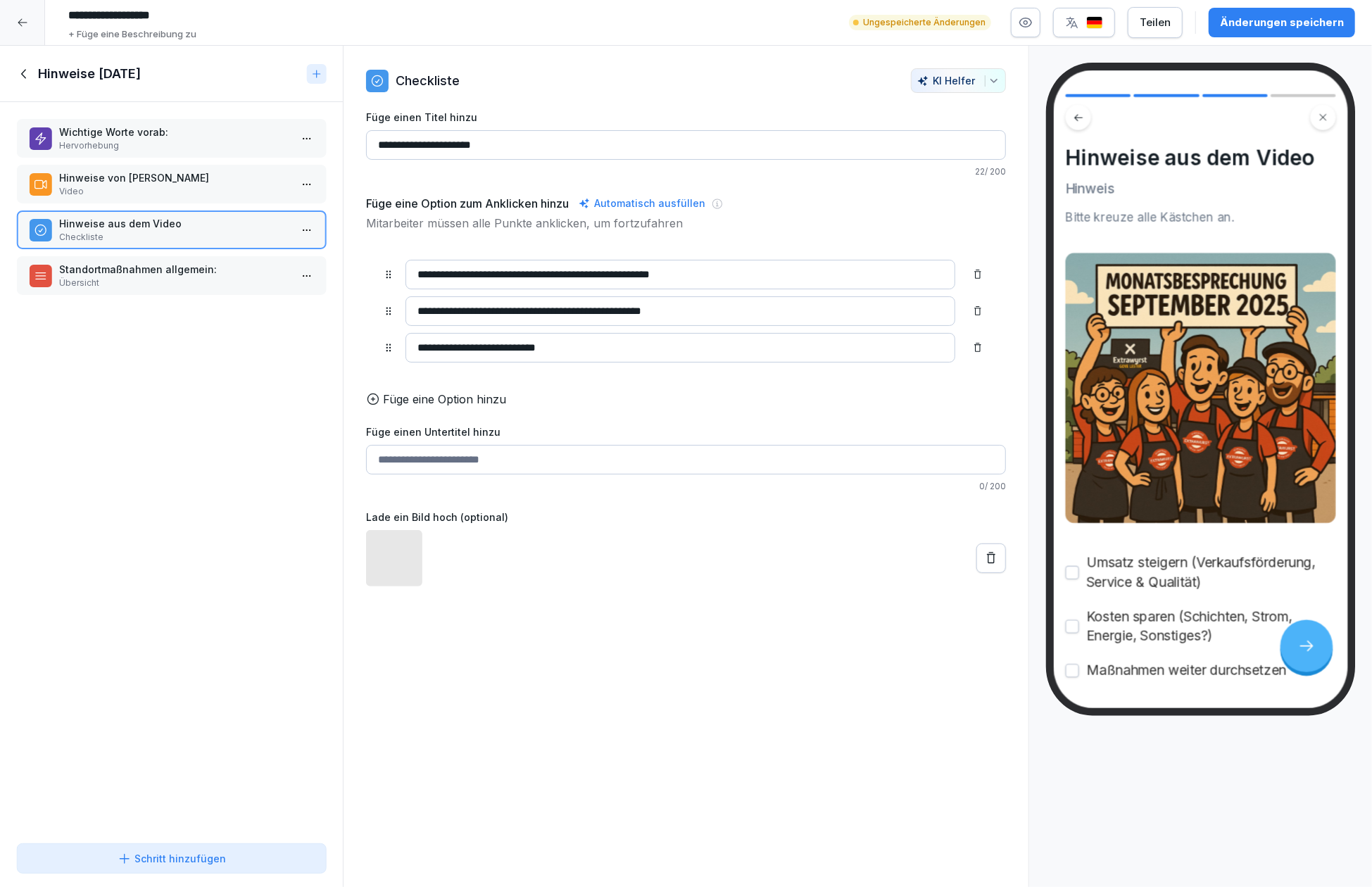
click at [220, 192] on p "Video" at bounding box center [174, 191] width 230 height 12
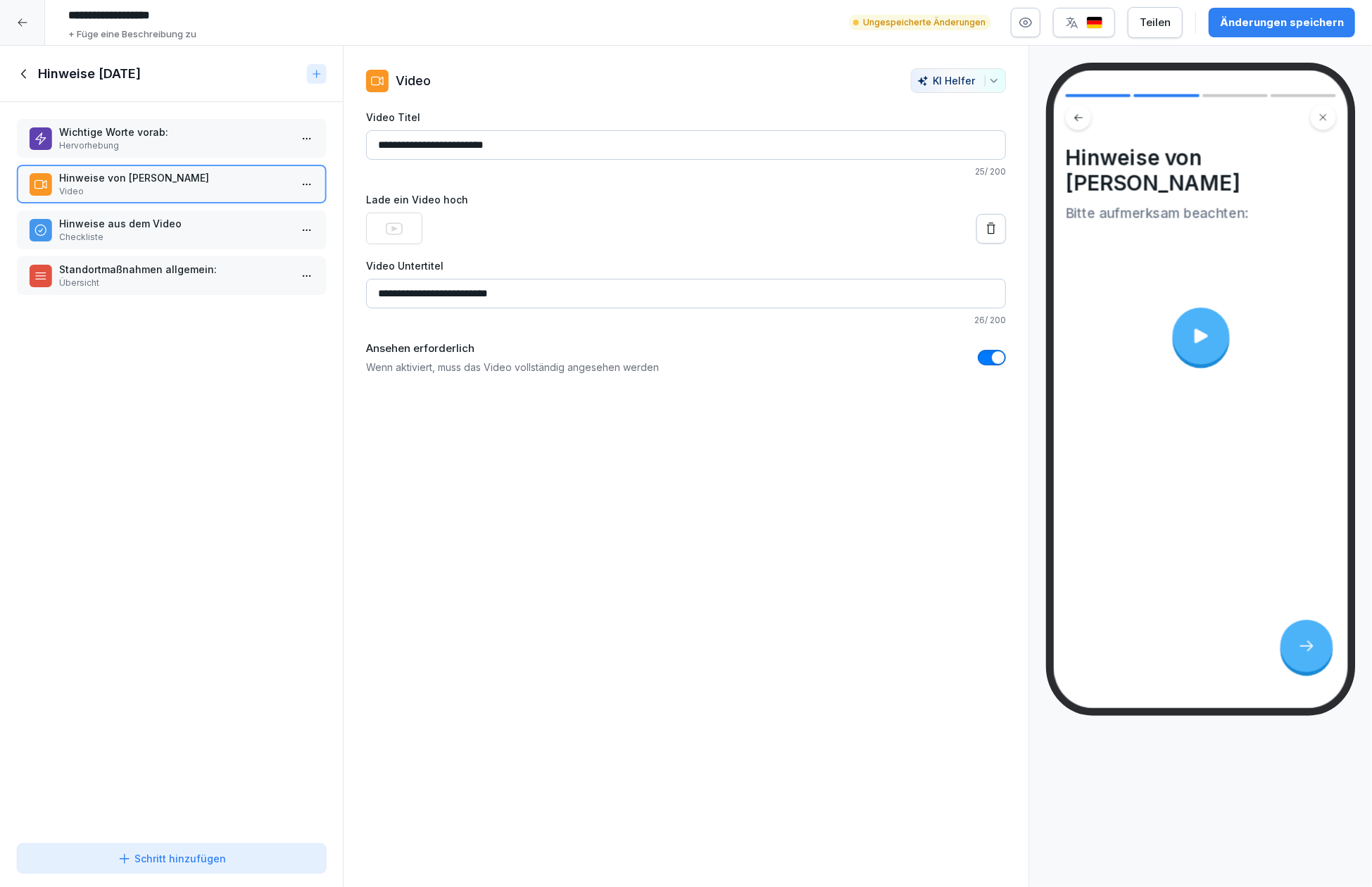
click at [984, 231] on icon at bounding box center [991, 228] width 14 height 14
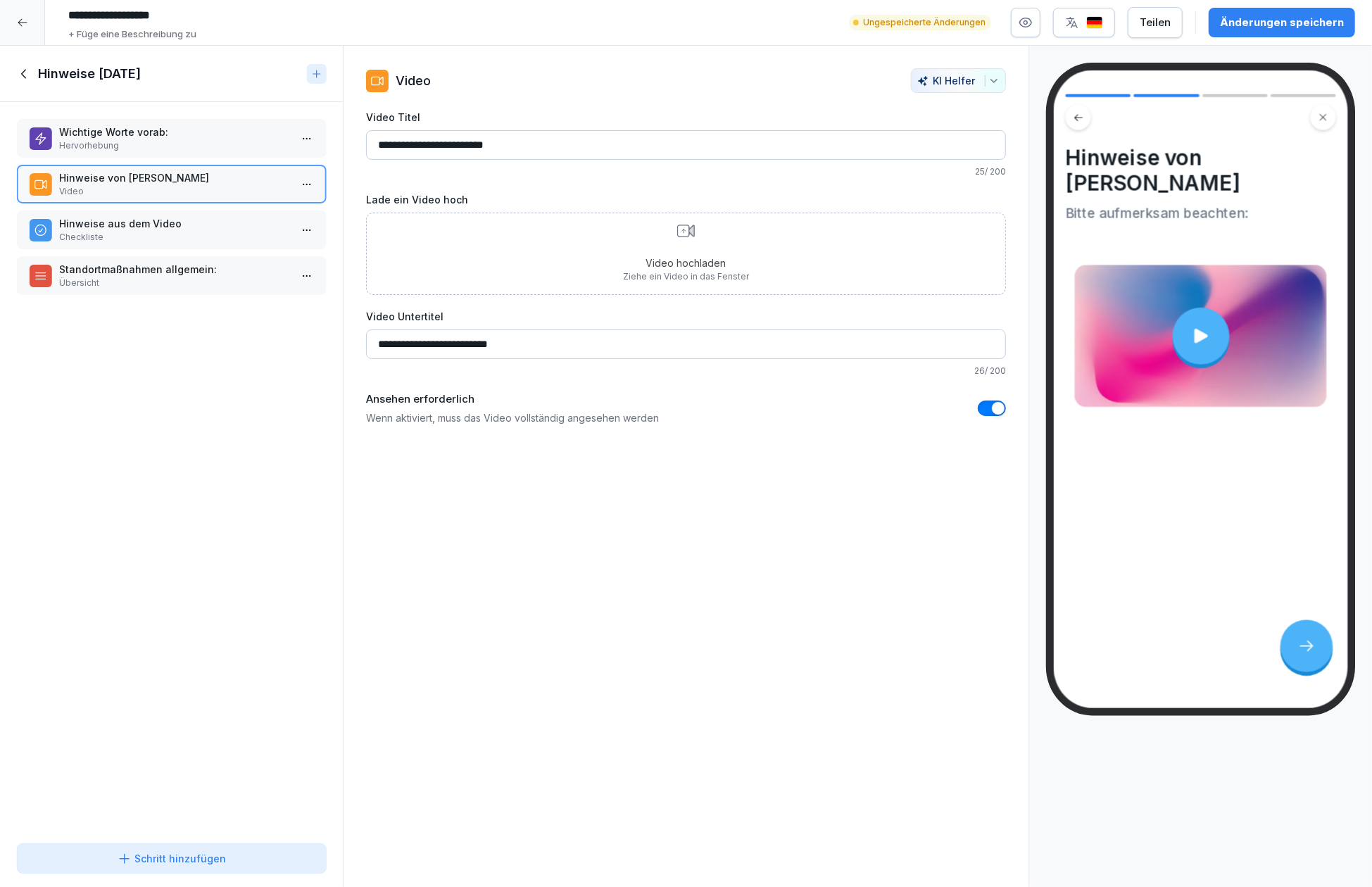
click at [197, 237] on p "Checkliste" at bounding box center [174, 237] width 230 height 12
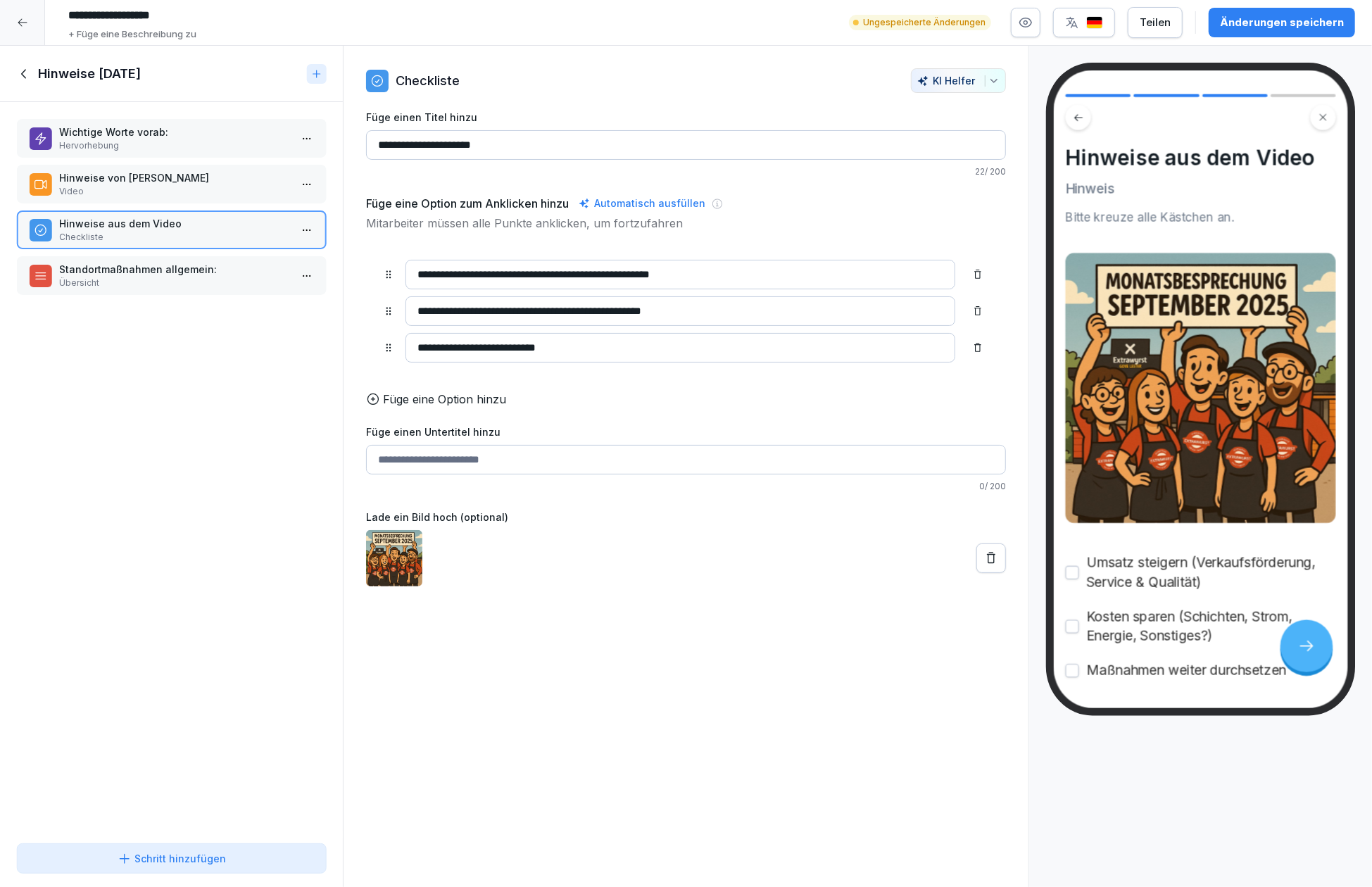
click at [374, 406] on icon at bounding box center [373, 399] width 14 height 14
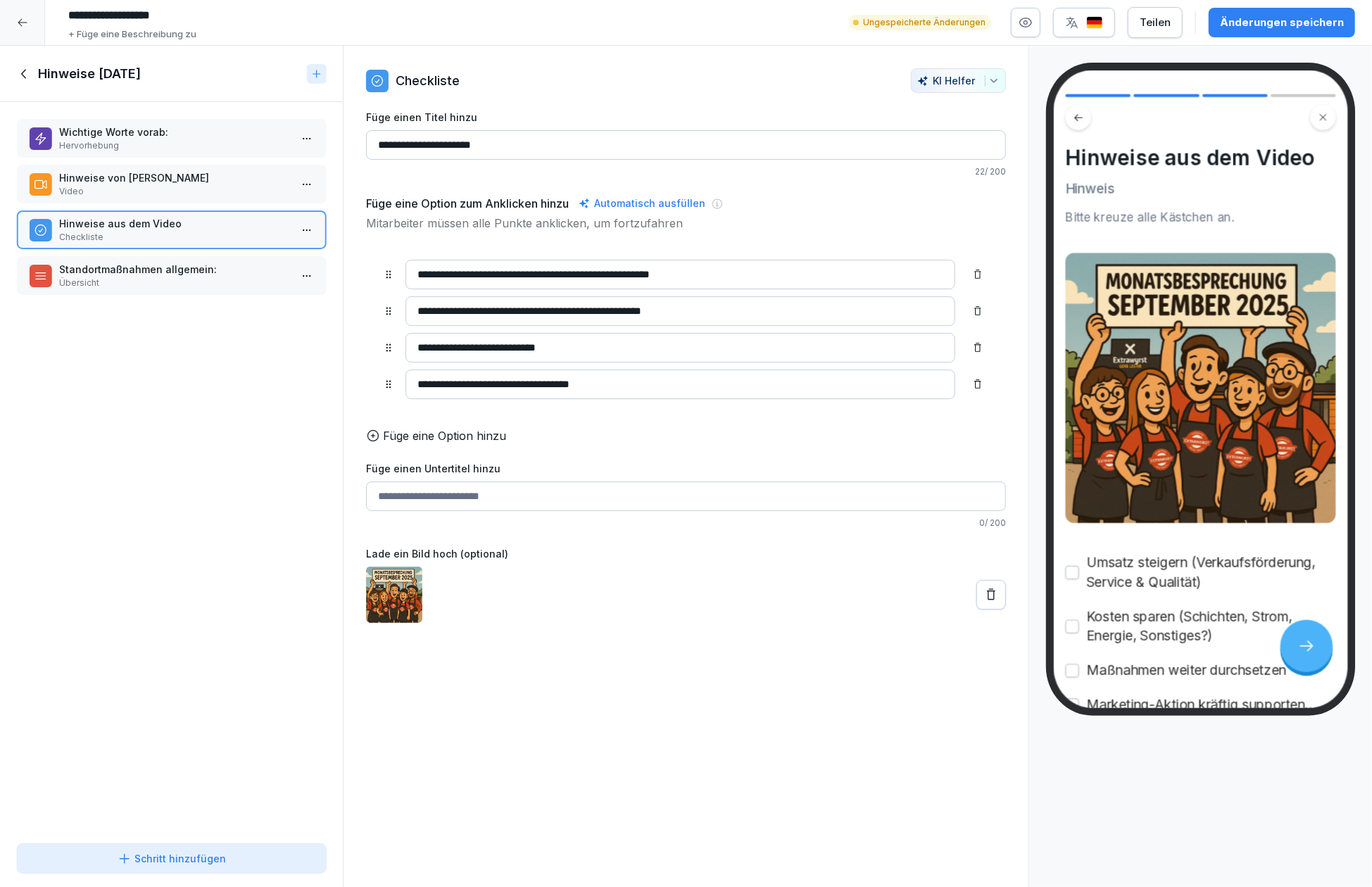
type input "**********"
click at [189, 279] on p "Übersicht" at bounding box center [174, 282] width 230 height 12
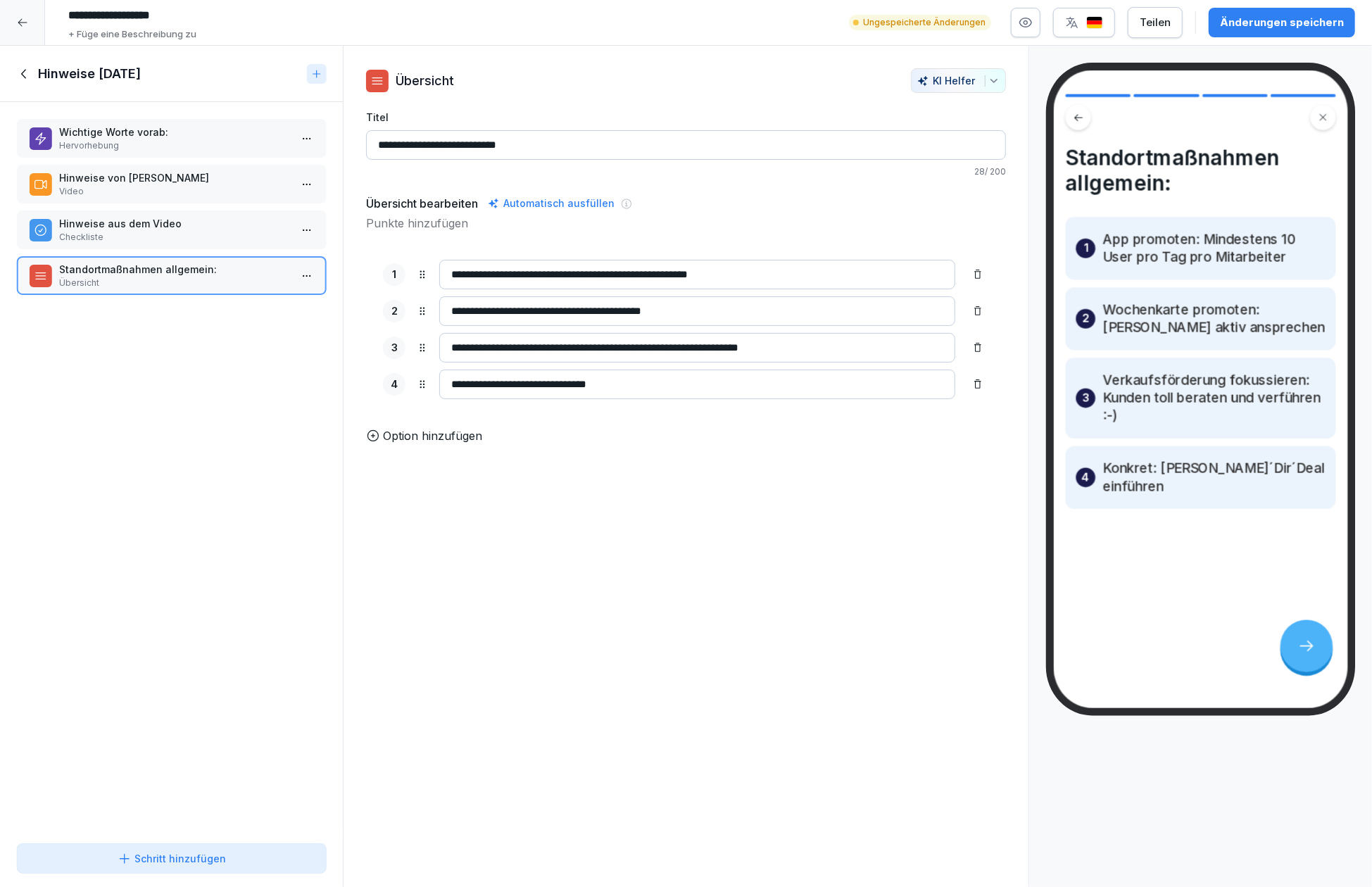
click at [194, 233] on p "Checkliste" at bounding box center [174, 237] width 230 height 12
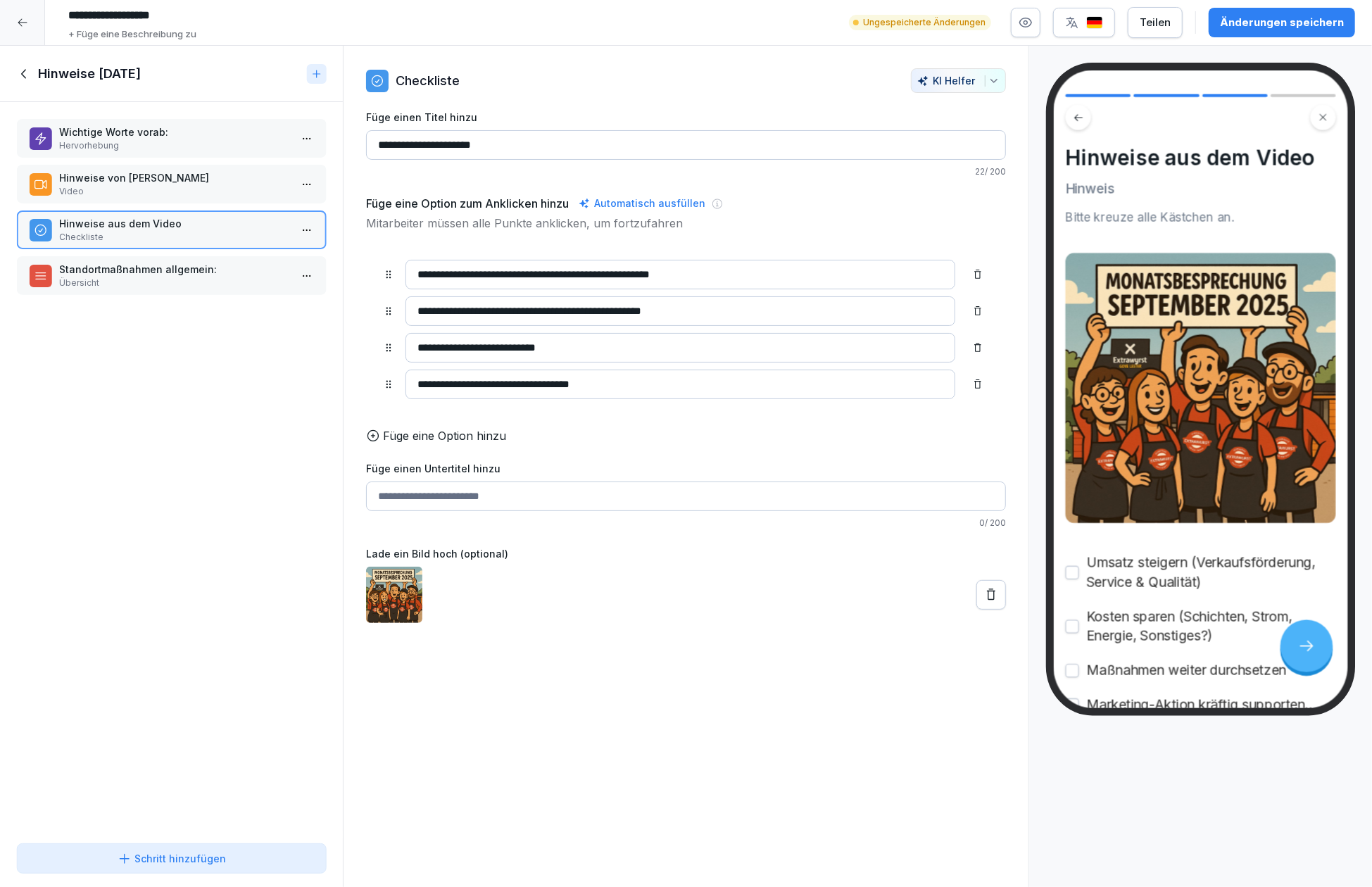
click at [191, 182] on p "Hinweise von [PERSON_NAME]" at bounding box center [174, 178] width 230 height 15
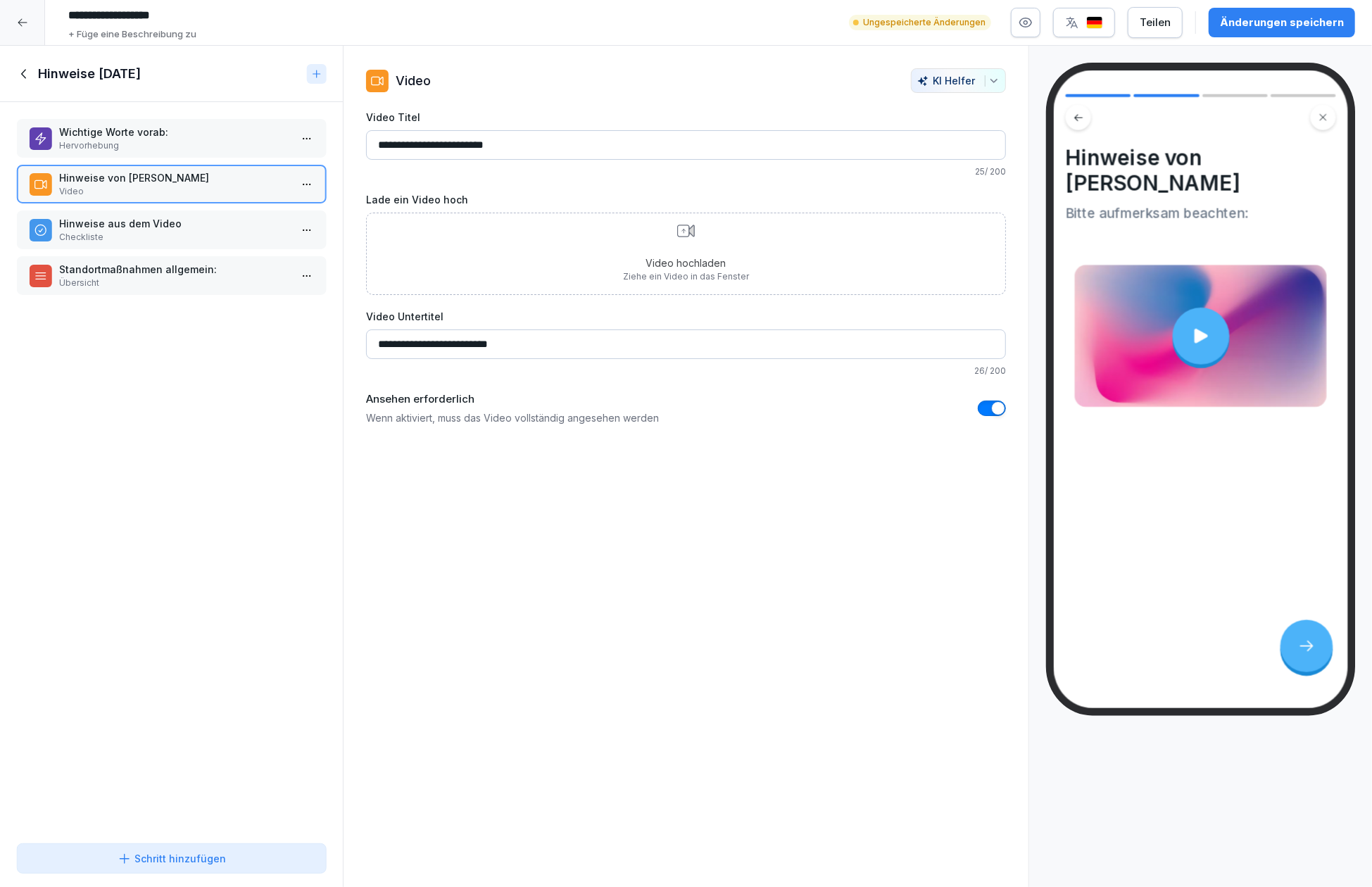
click at [206, 138] on p "Wichtige Worte vorab:" at bounding box center [174, 132] width 230 height 15
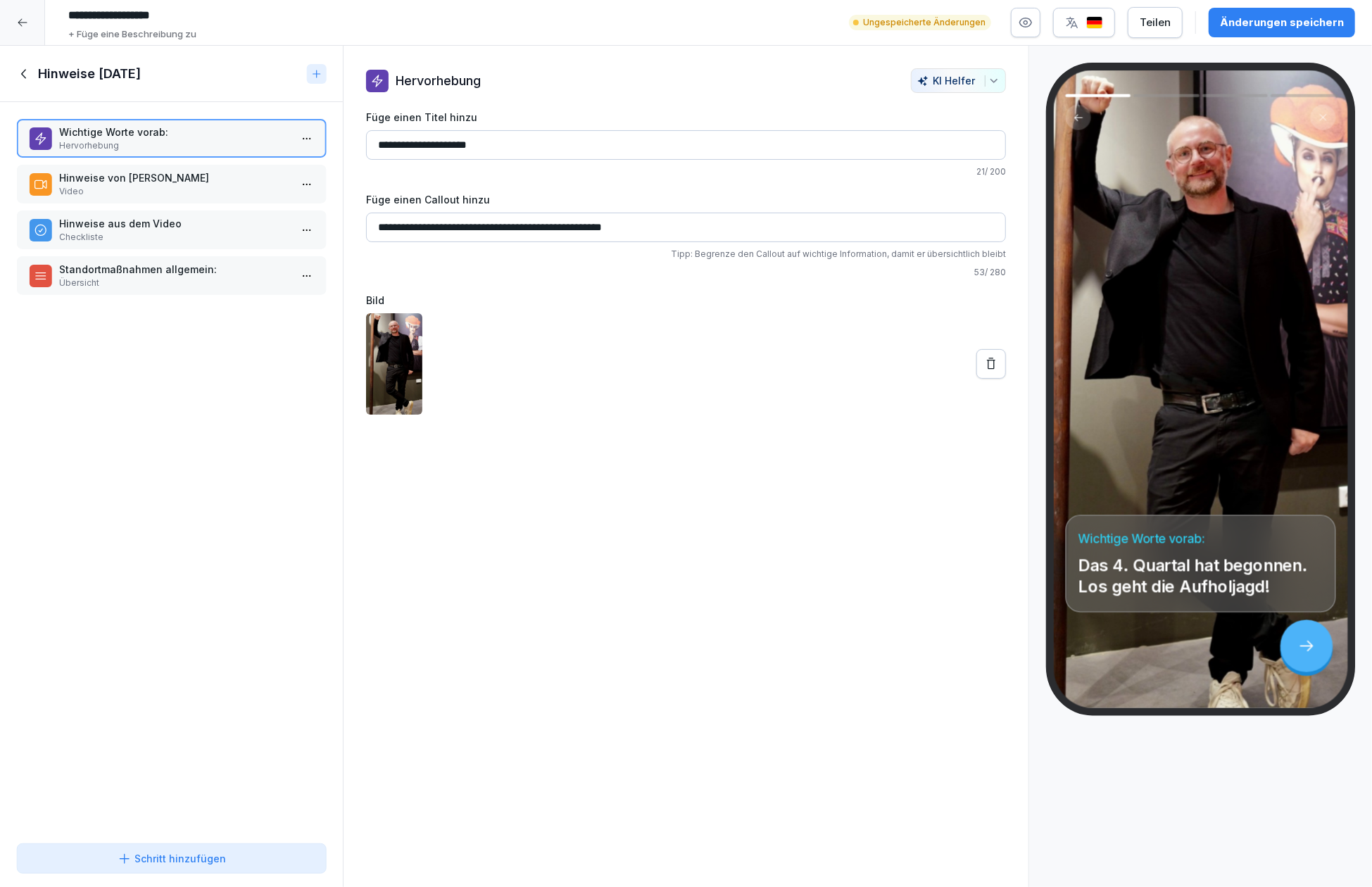
click at [130, 176] on p "Hinweise von [PERSON_NAME]" at bounding box center [174, 178] width 230 height 15
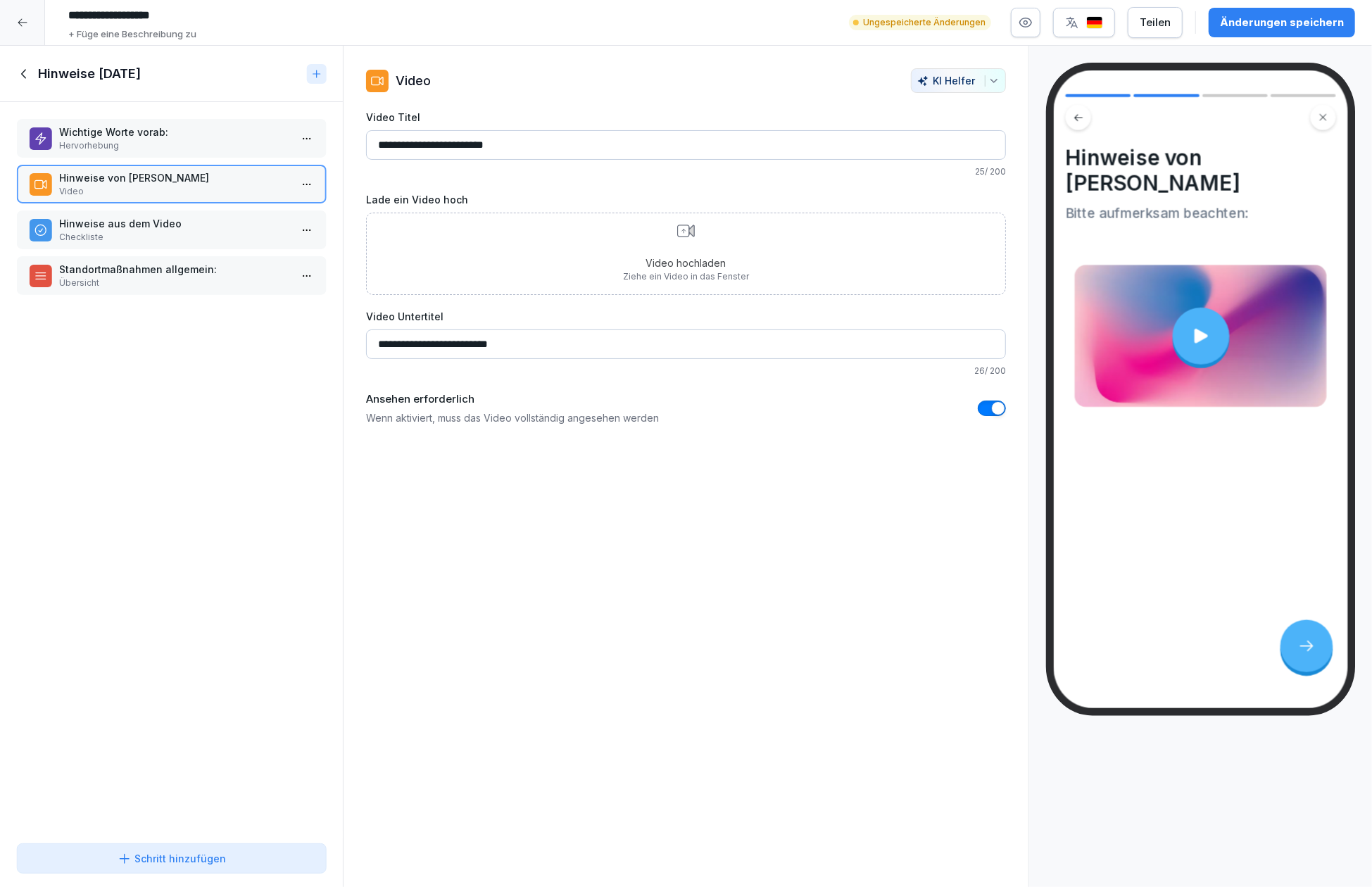
click at [116, 228] on p "Hinweise aus dem Video" at bounding box center [174, 223] width 230 height 15
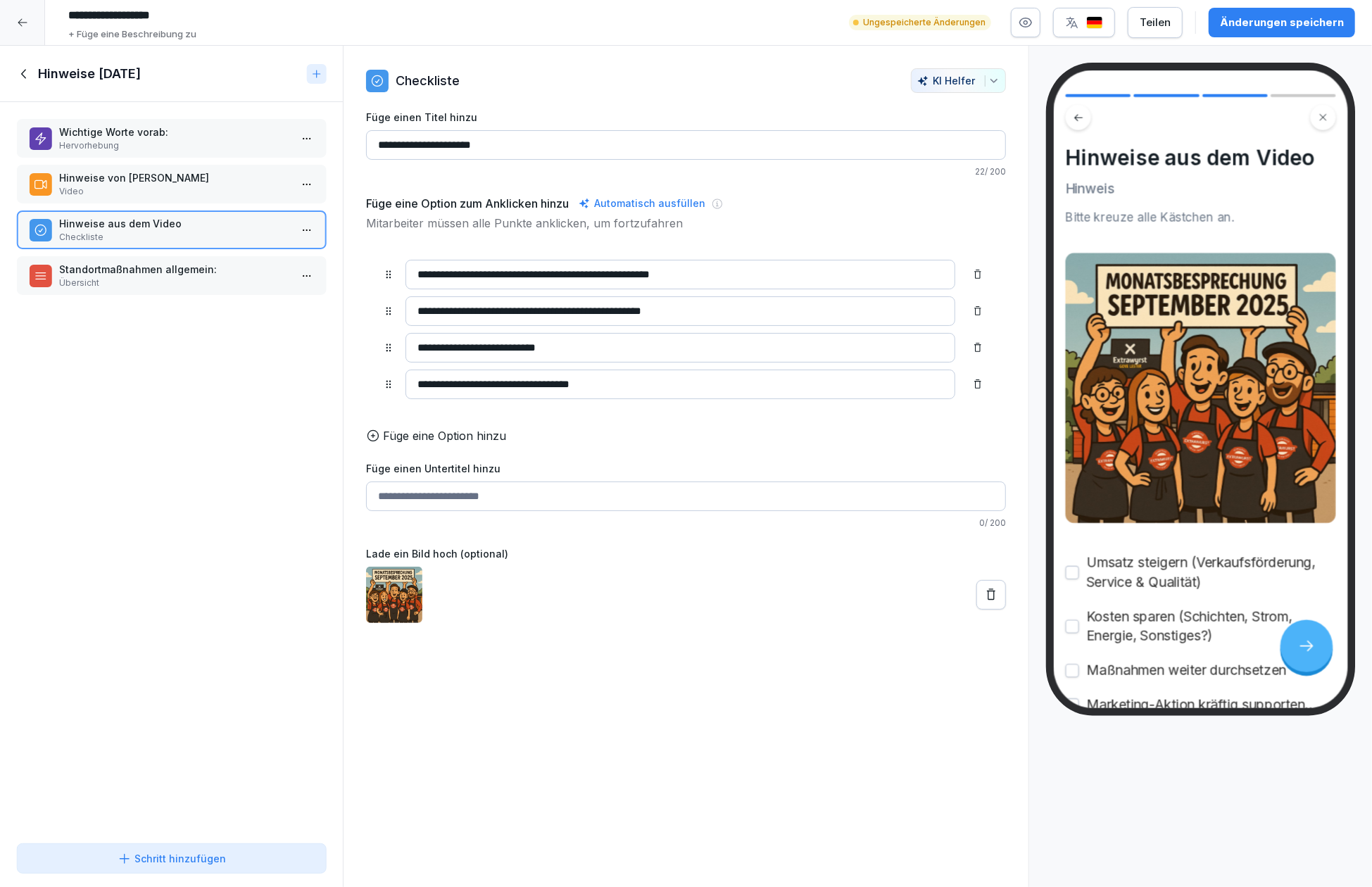
click at [113, 247] on div "Hinweise aus dem Video Checkliste" at bounding box center [171, 229] width 309 height 39
click at [107, 266] on p "Standortmaßnahmen allgemein:" at bounding box center [174, 269] width 230 height 15
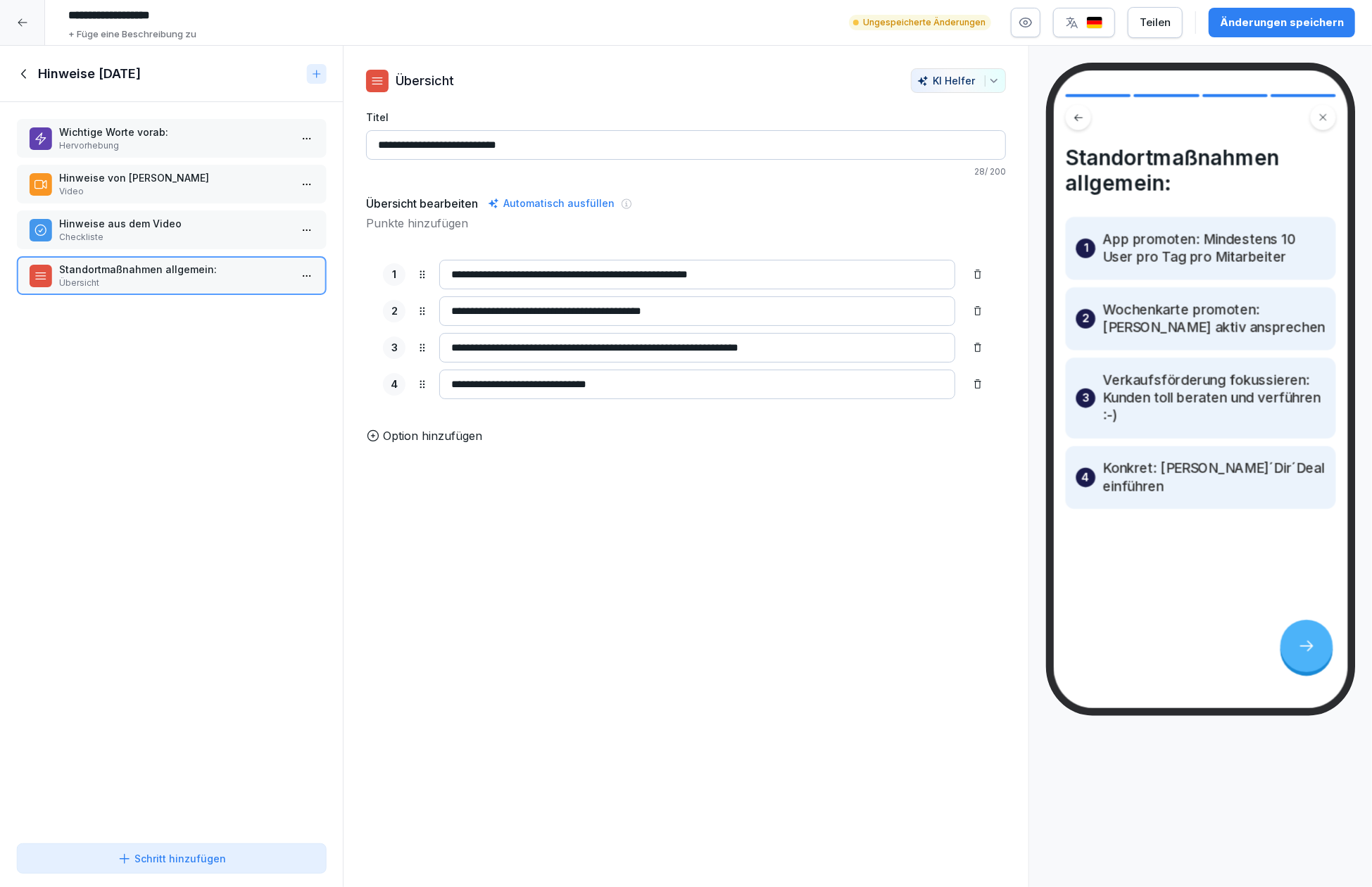
click at [29, 73] on icon at bounding box center [24, 74] width 16 height 16
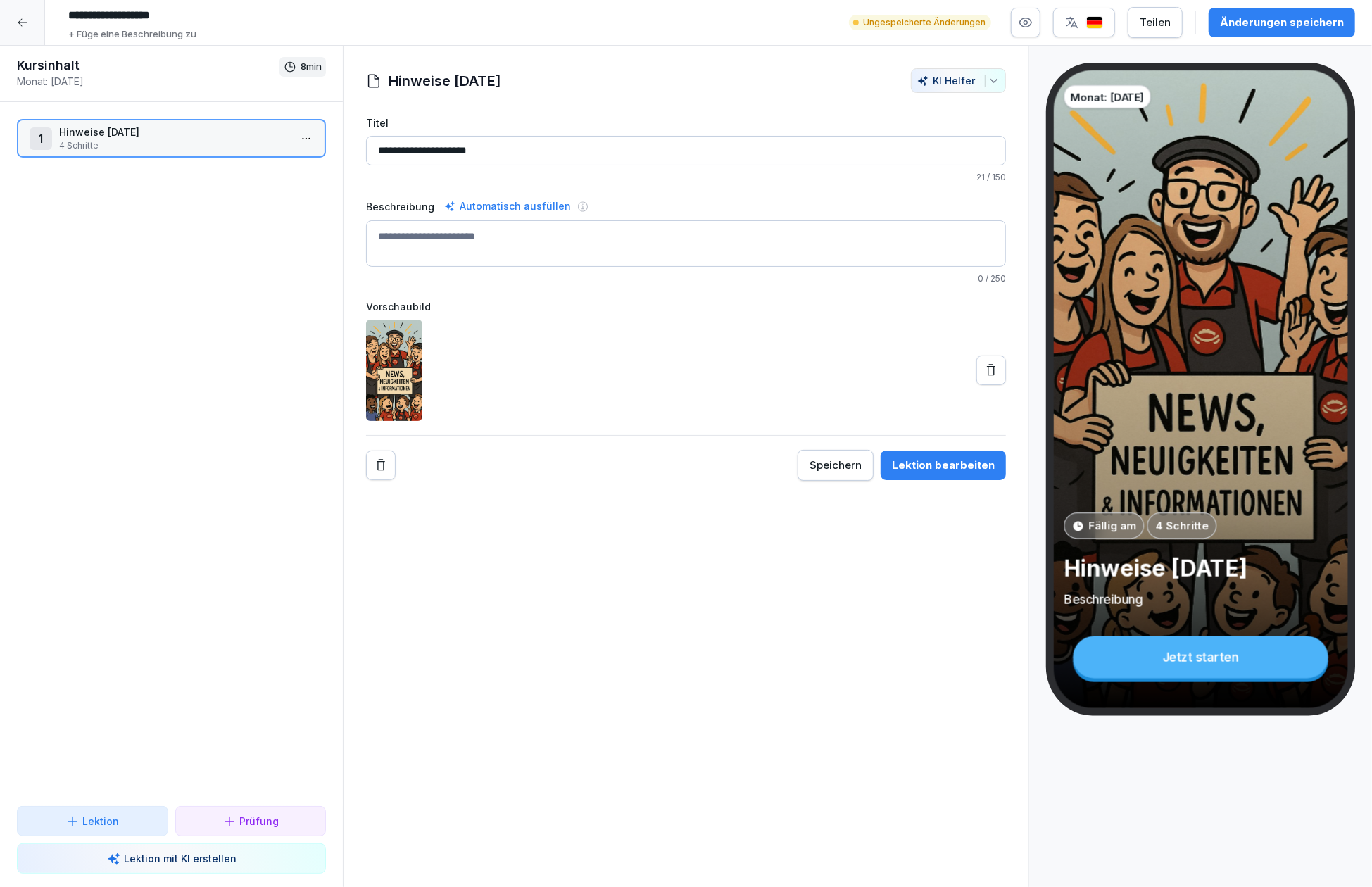
click at [17, 23] on icon at bounding box center [22, 22] width 12 height 12
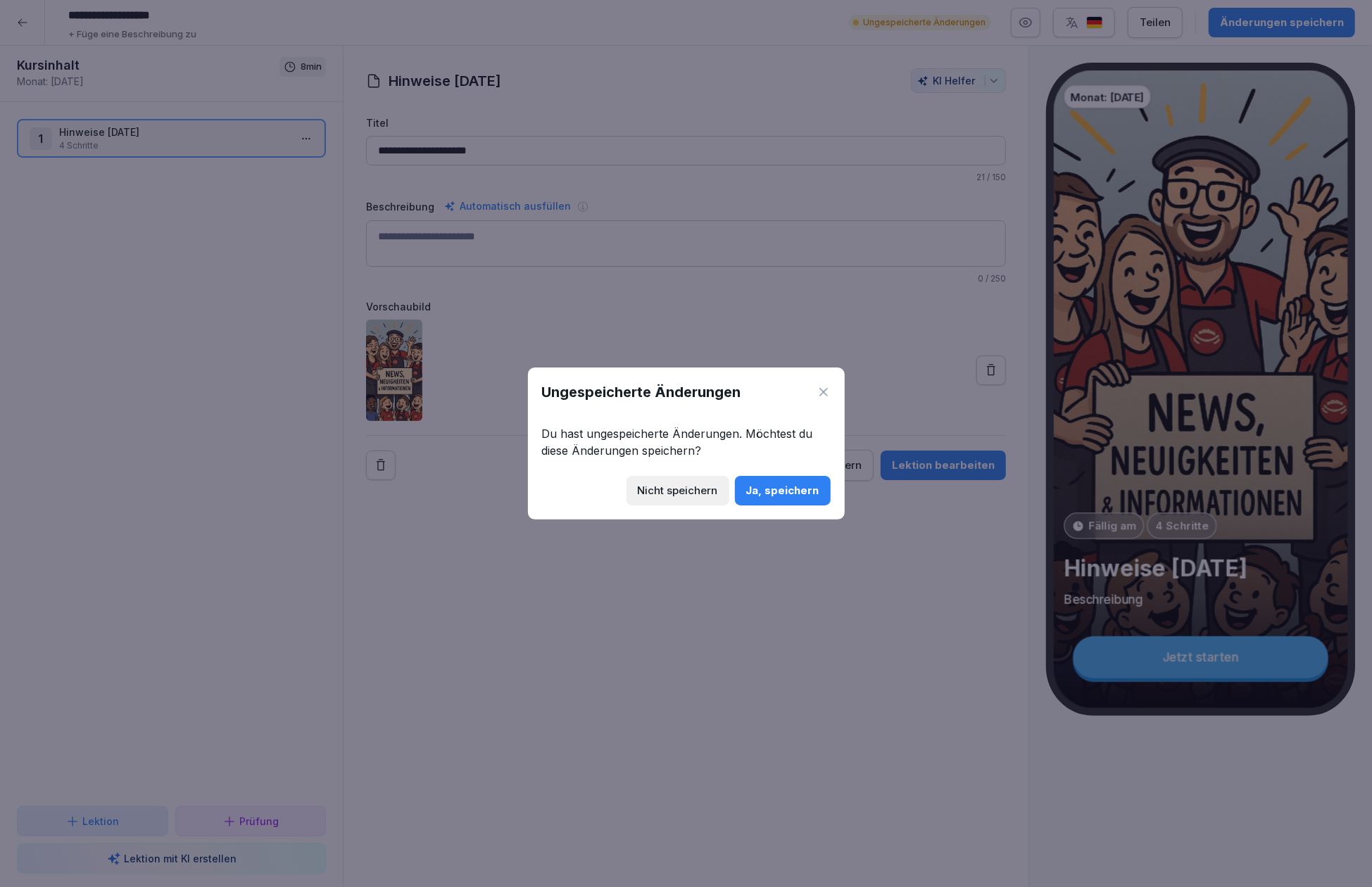
click at [774, 493] on div "Ja, speichern" at bounding box center [782, 490] width 73 height 16
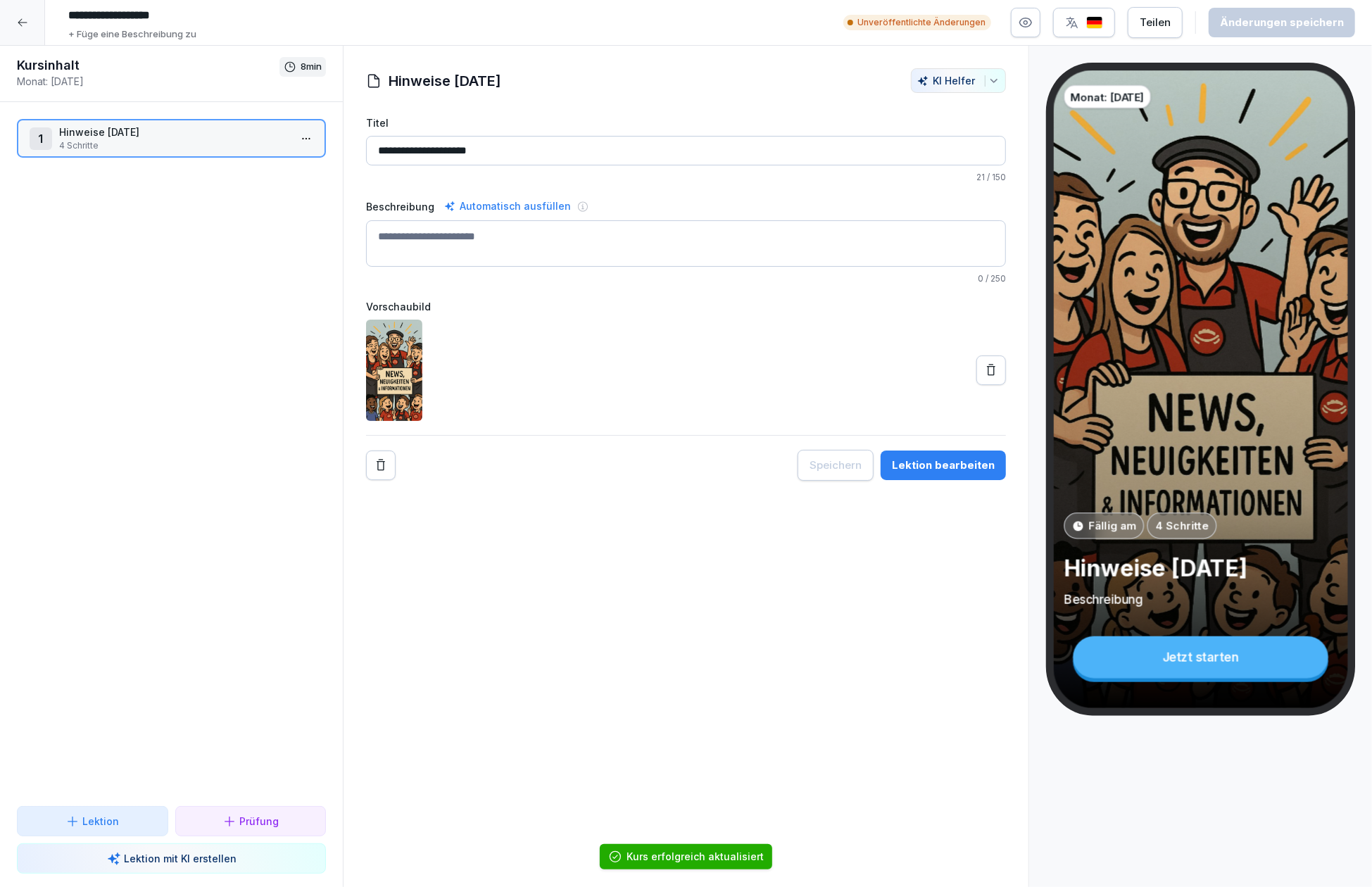
click at [17, 25] on icon at bounding box center [22, 22] width 12 height 12
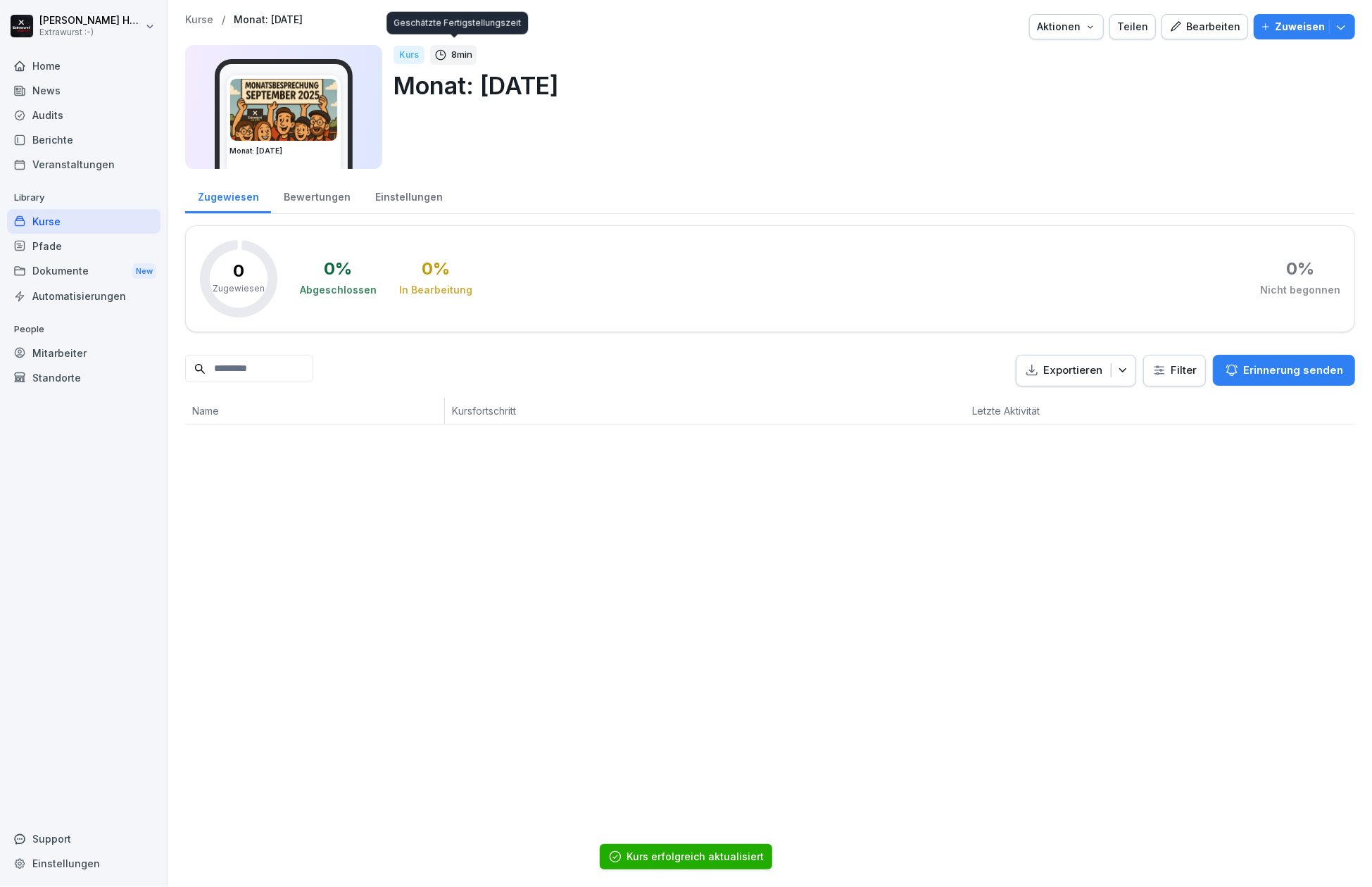
click at [283, 108] on img at bounding box center [283, 110] width 107 height 62
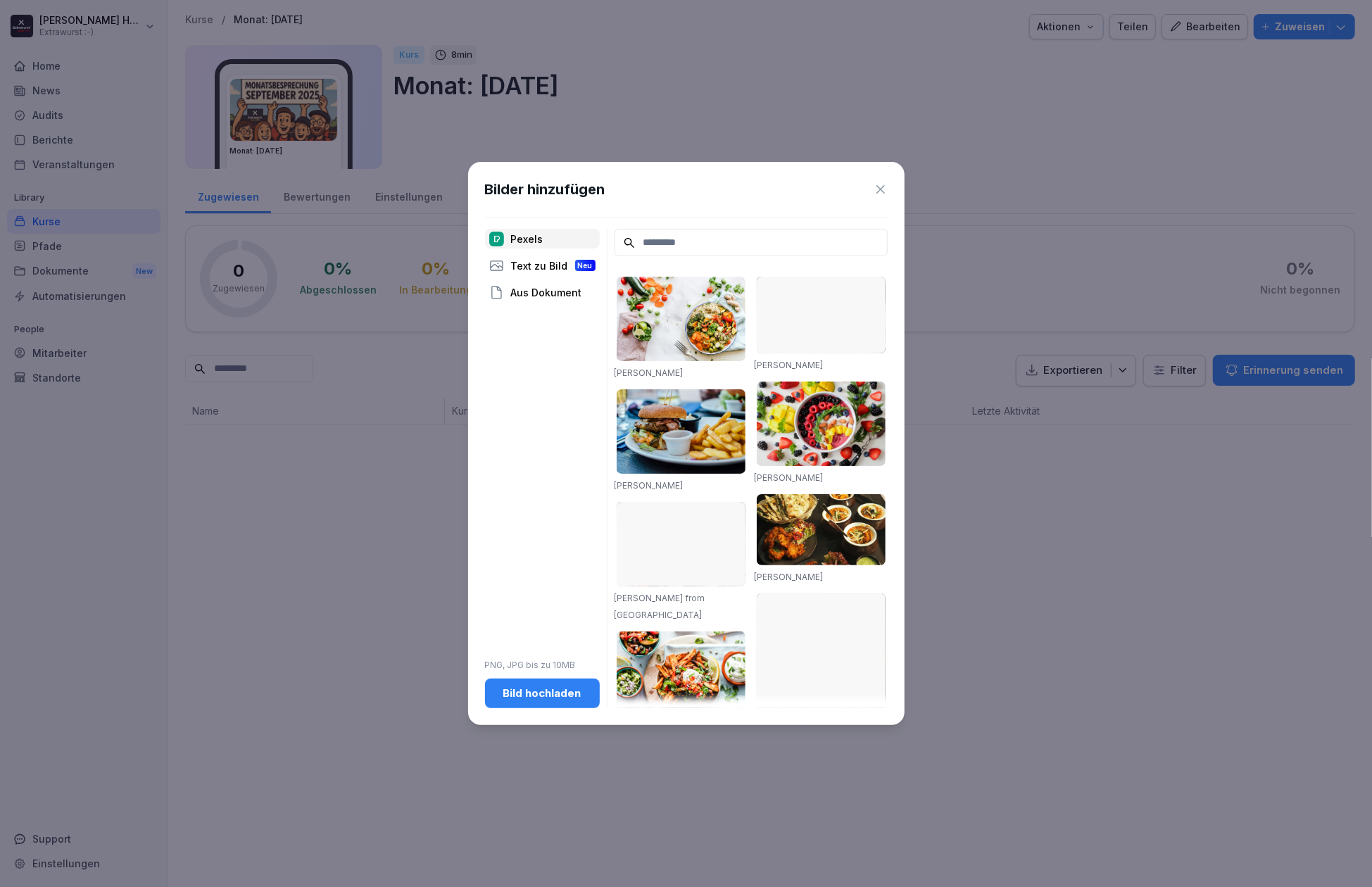
click at [567, 694] on div "Bild hochladen" at bounding box center [541, 693] width 92 height 16
